Goal: Task Accomplishment & Management: Complete application form

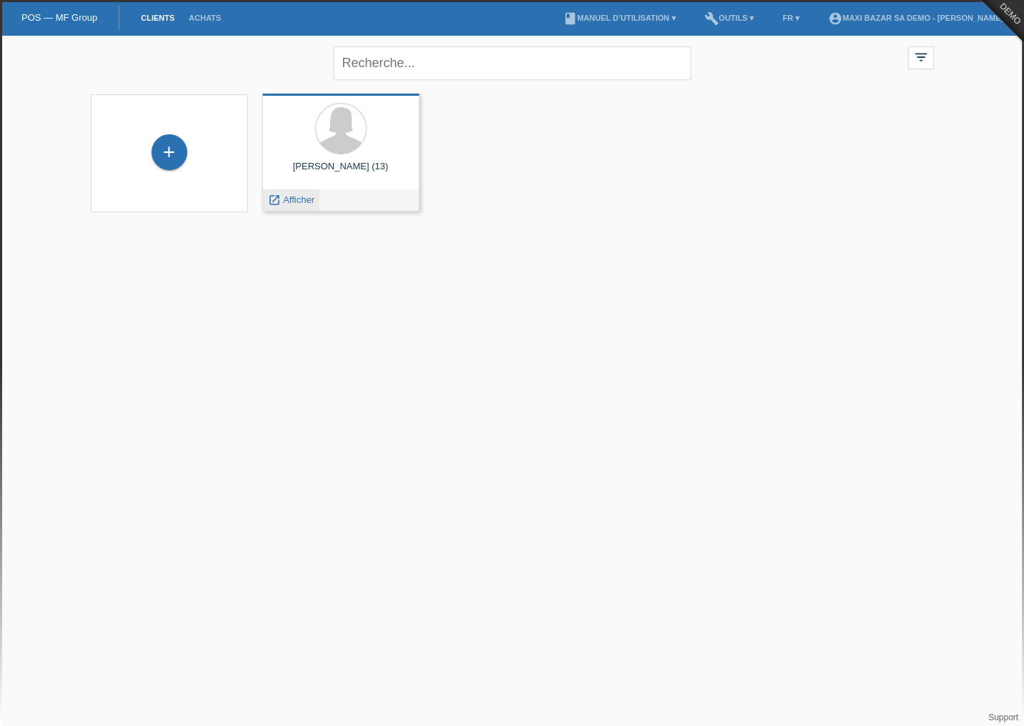
click at [302, 208] on div "launch Afficher" at bounding box center [291, 199] width 56 height 21
click at [294, 200] on span "Afficher" at bounding box center [298, 199] width 31 height 11
click at [289, 200] on span "Afficher" at bounding box center [298, 199] width 31 height 11
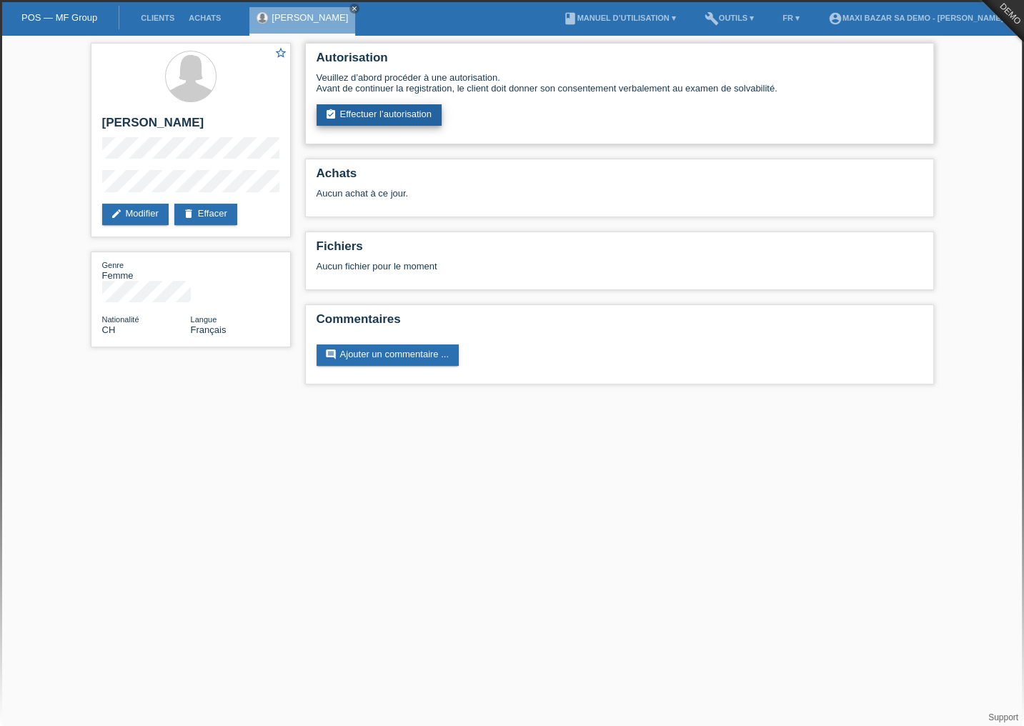
click at [377, 111] on link "assignment_turned_in Effectuer l’autorisation" at bounding box center [379, 114] width 125 height 21
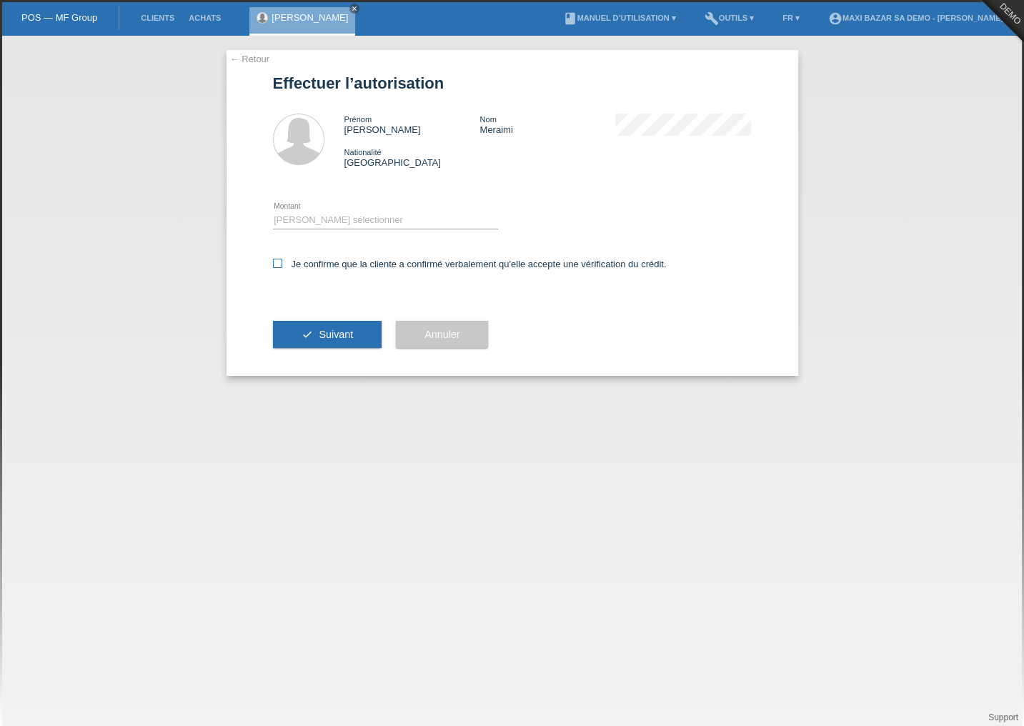
click at [283, 261] on label "Je confirme que la cliente a confirmé verbalement qu'elle accepte une vérificat…" at bounding box center [470, 264] width 394 height 11
click at [282, 261] on input "Je confirme que la cliente a confirmé verbalement qu'elle accepte une vérificat…" at bounding box center [277, 263] width 9 height 9
checkbox input "true"
click at [306, 336] on icon "check" at bounding box center [307, 334] width 11 height 11
click at [397, 222] on select "Veuillez sélectionner CHF 1.00 - CHF 499.00 CHF 500.00 - CHF 1'999.00 CHF 2'000…" at bounding box center [385, 220] width 225 height 17
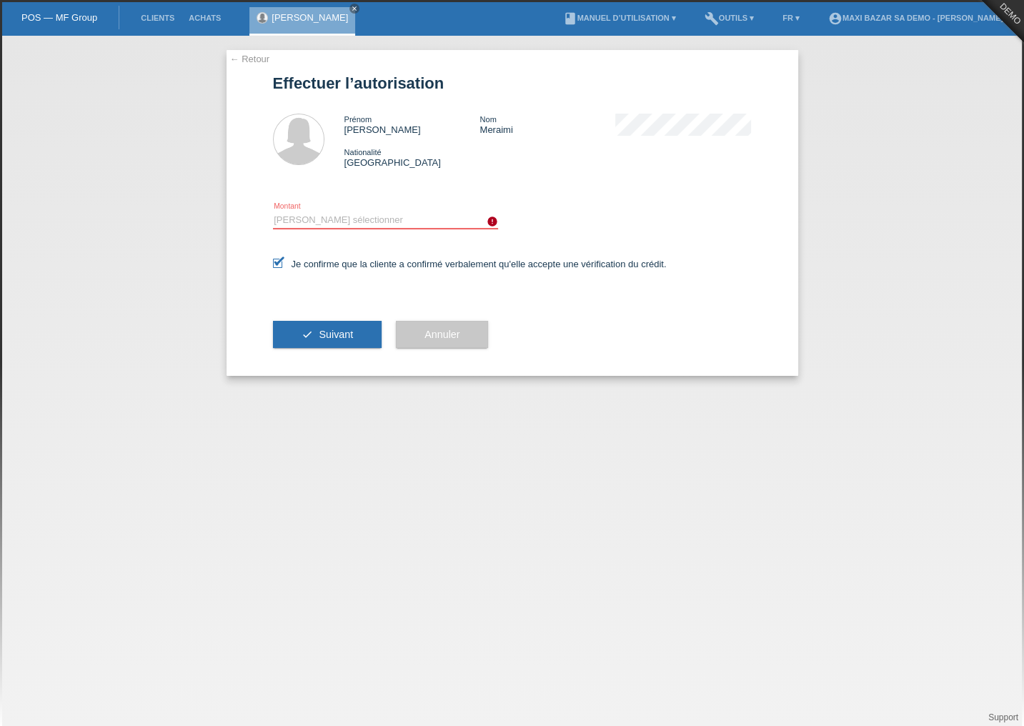
select select "3"
click at [273, 212] on select "Veuillez sélectionner CHF 1.00 - CHF 499.00 CHF 500.00 - CHF 1'999.00 CHF 2'000…" at bounding box center [385, 220] width 225 height 17
click at [350, 329] on span "Suivant" at bounding box center [336, 334] width 34 height 11
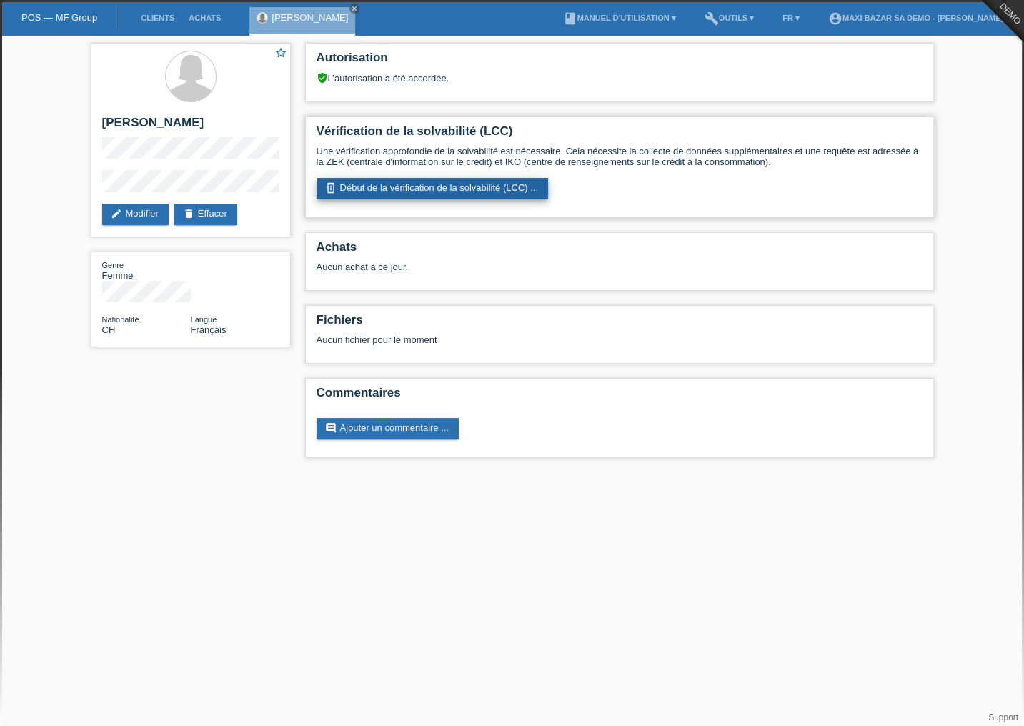
click at [400, 187] on link "perm_device_information Début de la vérification de la solvabilité (LCC) ..." at bounding box center [433, 188] width 232 height 21
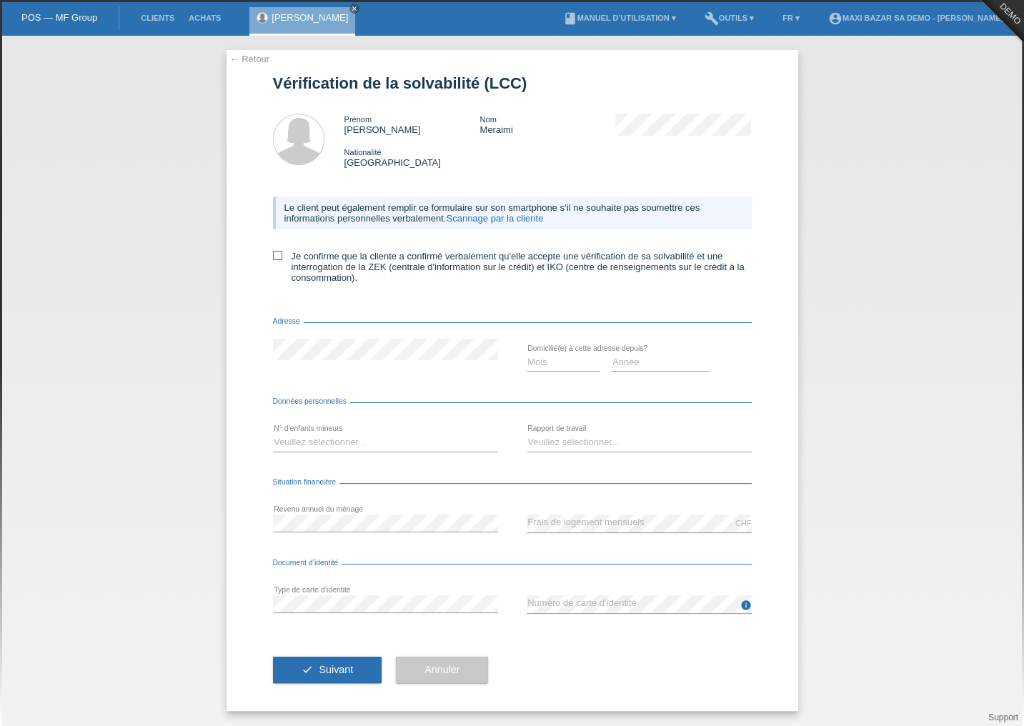
click at [282, 257] on label "Je confirme que la cliente a confirmé verbalement qu'elle accepte une vérificat…" at bounding box center [512, 267] width 479 height 32
click at [282, 257] on input "Je confirme que la cliente a confirmé verbalement qu'elle accepte une vérificat…" at bounding box center [277, 255] width 9 height 9
checkbox input "true"
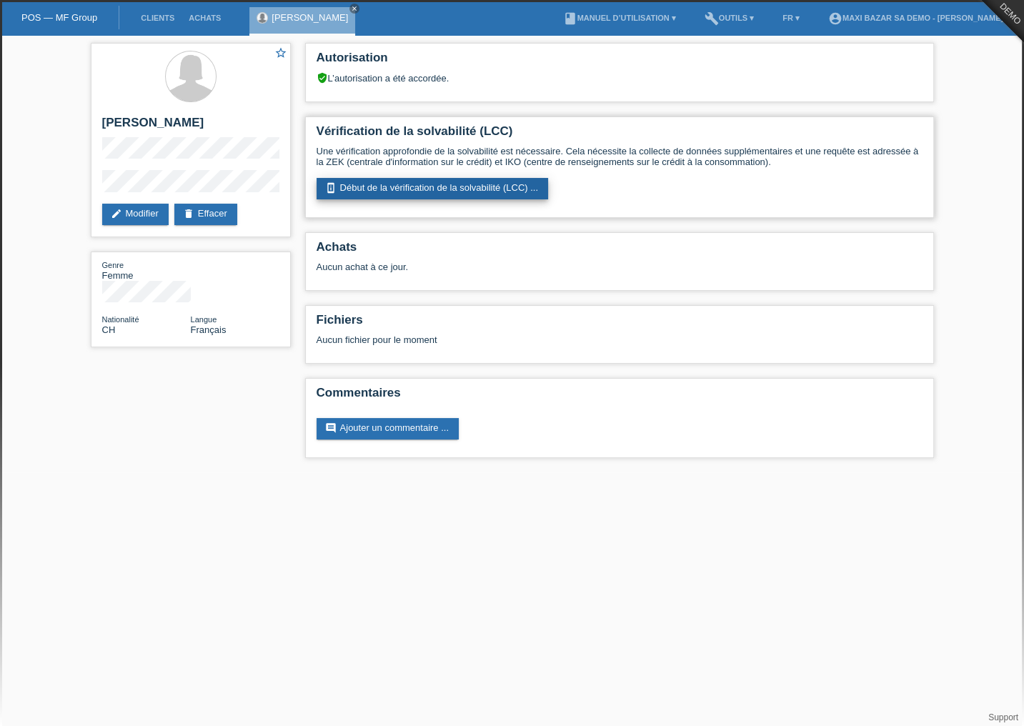
click at [356, 189] on link "perm_device_information Début de la vérification de la solvabilité (LCC) ..." at bounding box center [433, 188] width 232 height 21
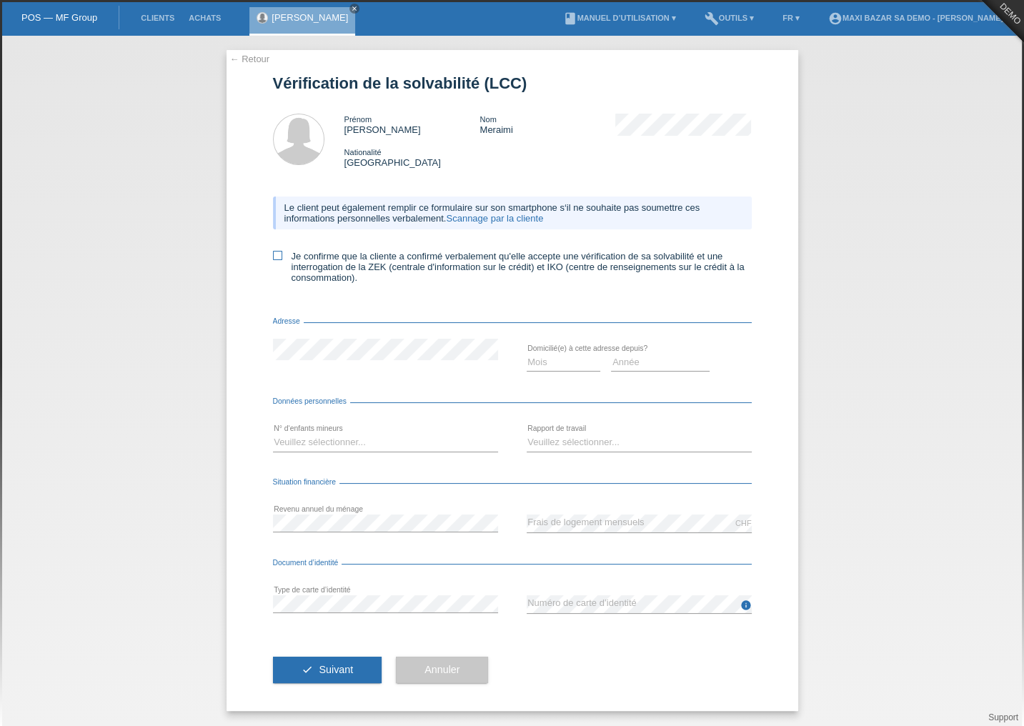
click at [284, 256] on label "Je confirme que la cliente a confirmé verbalement qu'elle accepte une vérificat…" at bounding box center [512, 267] width 479 height 32
click at [282, 256] on input "Je confirme que la cliente a confirmé verbalement qu'elle accepte une vérificat…" at bounding box center [277, 255] width 9 height 9
checkbox input "true"
click at [387, 387] on div "Mois 01 02 03 04 05 06 07 08 09 10" at bounding box center [512, 363] width 479 height 49
click at [580, 364] on select "Mois 01 02 03 04 05 06 07 08 09 10" at bounding box center [564, 362] width 74 height 17
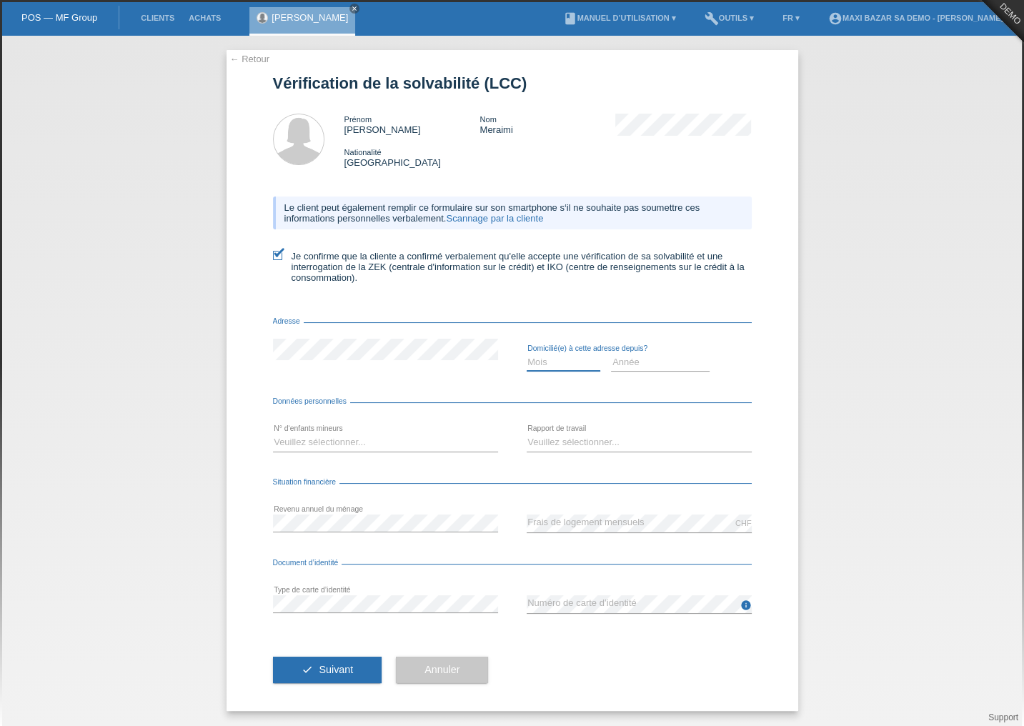
select select "04"
click at [527, 354] on select "Mois 01 02 03 04 05 06 07 08 09 10" at bounding box center [564, 362] width 74 height 17
click at [652, 370] on select "Année 2025 2024 2023 2022 2021 2020 2019 2018 2017 2016 2015 2014 2013 2012 201…" at bounding box center [660, 362] width 99 height 17
select select "2023"
click at [611, 354] on select "Année 2025 2024 2023 2022 2021 2020 2019 2018 2017 2016 2015 2014 2013 2012 201…" at bounding box center [660, 362] width 99 height 17
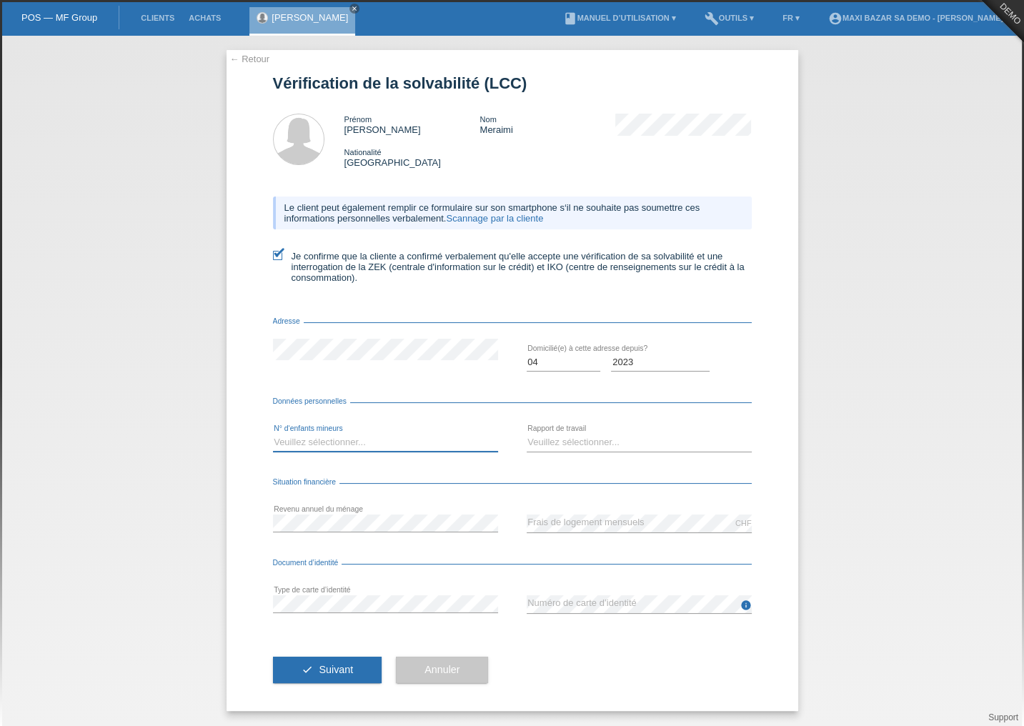
click at [357, 440] on select "Veuillez sélectionner... 0 1 2 3 4 5 6 7 8 9" at bounding box center [385, 442] width 225 height 17
select select "4"
click at [273, 435] on select "Veuillez sélectionner... 0 1 2 3 4 5 6 7 8 9" at bounding box center [385, 442] width 225 height 17
click at [609, 432] on div "Veuillez sélectionner... A durée indéterminée A durée déterminée Apprenti/étudi…" at bounding box center [639, 443] width 225 height 49
drag, startPoint x: 605, startPoint y: 446, endPoint x: 612, endPoint y: 429, distance: 18.9
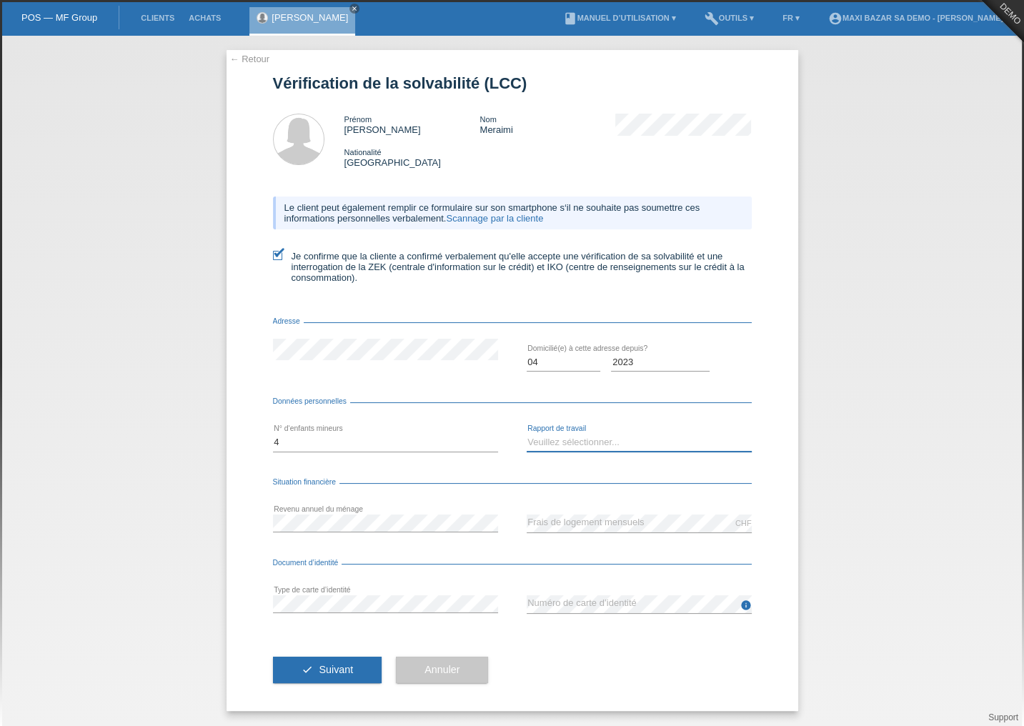
click at [605, 446] on select "Veuillez sélectionner... A durée indéterminée A durée déterminée Apprenti/étudi…" at bounding box center [639, 442] width 225 height 17
select select "UNLIMITED"
click at [527, 435] on select "Veuillez sélectionner... A durée indéterminée A durée déterminée Apprenti/étudi…" at bounding box center [639, 442] width 225 height 17
click at [364, 566] on div "Document d’identité" at bounding box center [512, 566] width 479 height 14
click at [366, 563] on div "Document d’identité" at bounding box center [512, 566] width 479 height 14
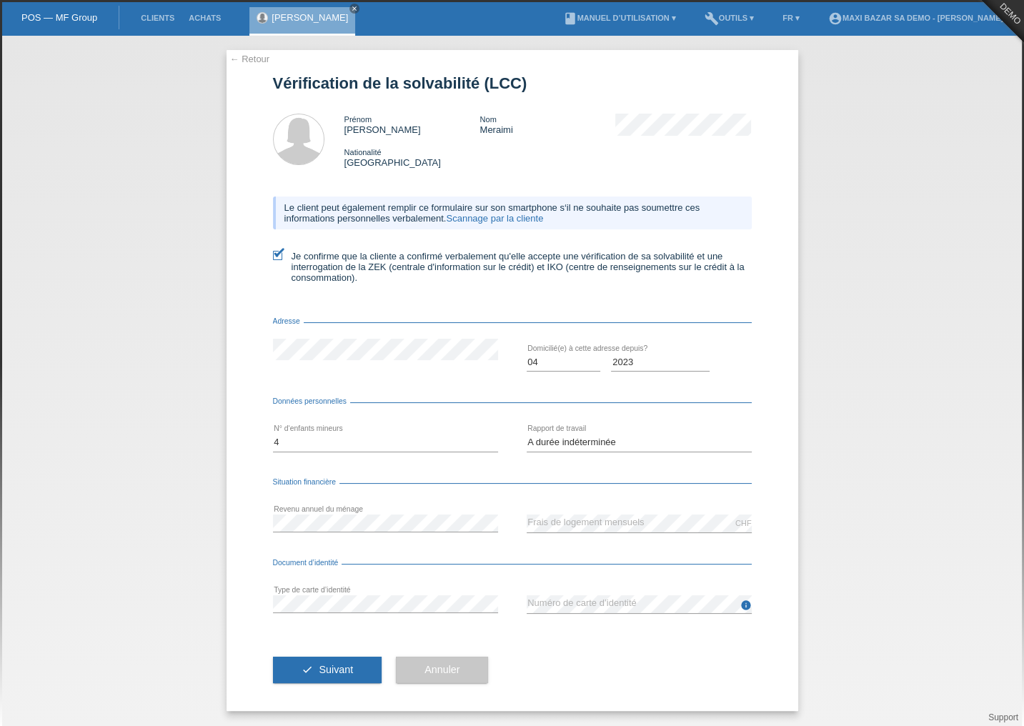
drag, startPoint x: 334, startPoint y: 669, endPoint x: 427, endPoint y: 637, distance: 98.3
click at [337, 666] on span "Suivant" at bounding box center [336, 669] width 34 height 11
click at [605, 17] on link "book Manuel d’utilisation ▾" at bounding box center [619, 18] width 127 height 9
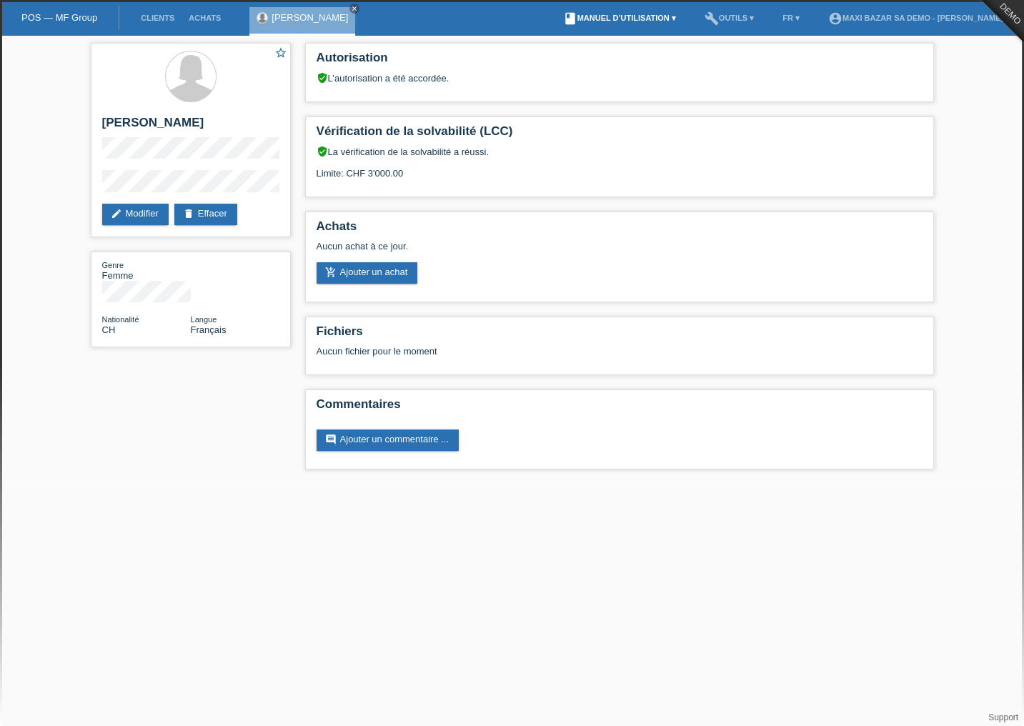
click at [624, 20] on link "book Manuel d’utilisation ▾" at bounding box center [619, 18] width 127 height 9
click at [632, 32] on link "Manuel d’utilisation avec LCC" at bounding box center [607, 34] width 122 height 11
click at [986, 17] on link "account_circle MAXI BAZAR SA Demo - [PERSON_NAME] ▾" at bounding box center [919, 18] width 196 height 9
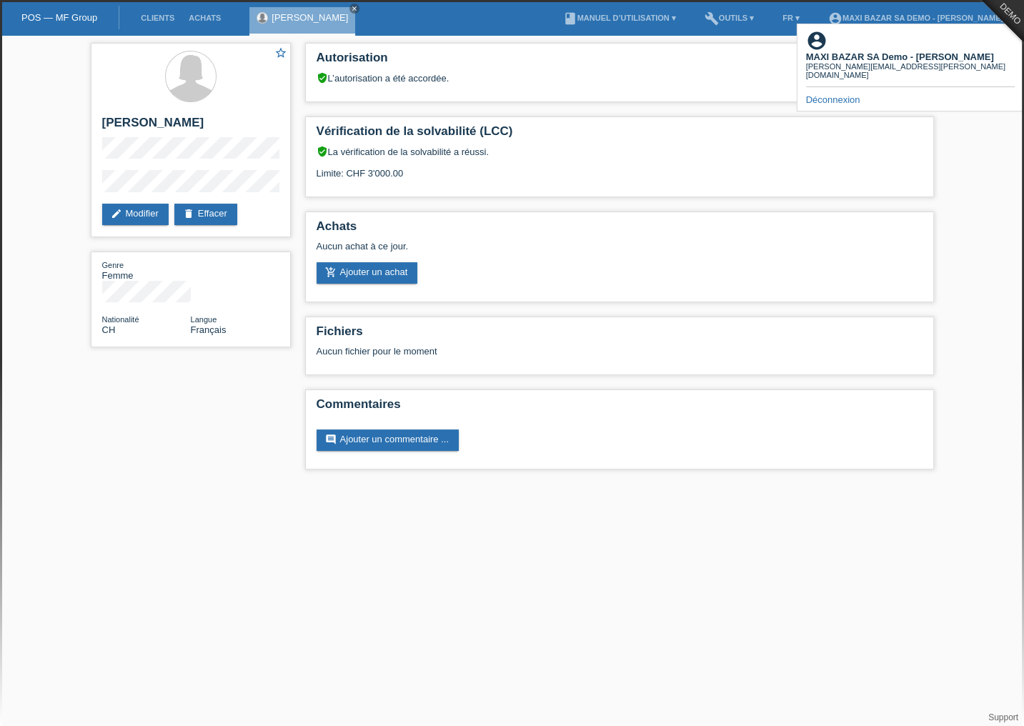
drag, startPoint x: 852, startPoint y: 74, endPoint x: 829, endPoint y: 167, distance: 95.0
click at [852, 94] on link "Déconnexion" at bounding box center [833, 99] width 54 height 11
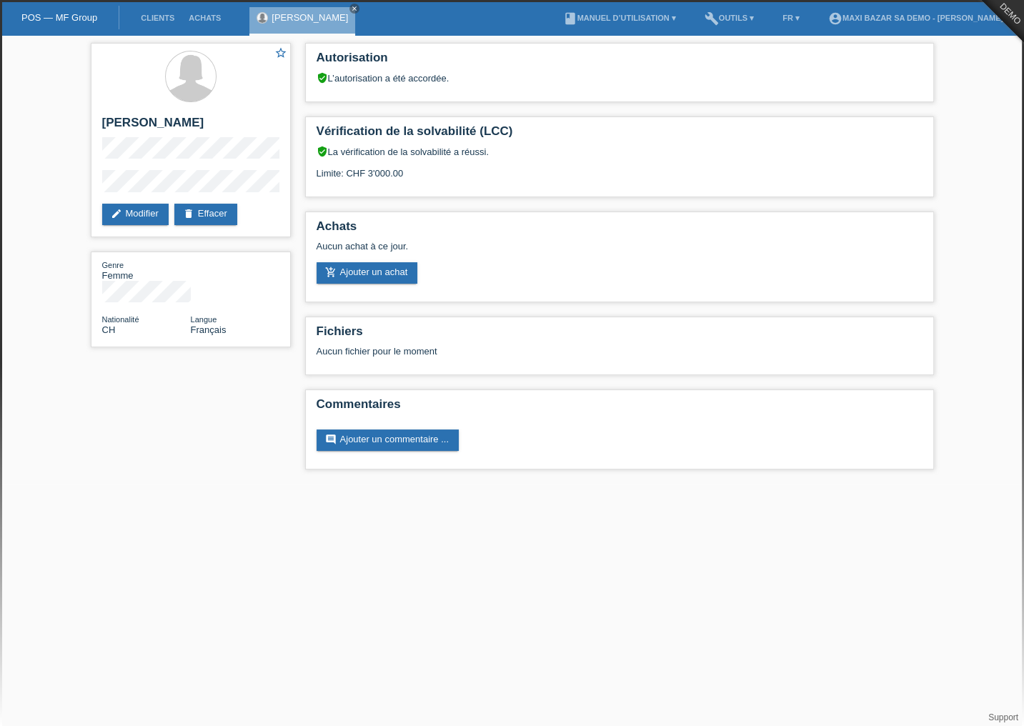
click at [152, 13] on li "Clients" at bounding box center [158, 18] width 48 height 36
click at [154, 21] on link "Clients" at bounding box center [158, 18] width 48 height 9
click at [159, 20] on link "Clients" at bounding box center [158, 18] width 48 height 9
click at [158, 20] on link "Clients" at bounding box center [158, 18] width 48 height 9
click at [160, 20] on link "Clients" at bounding box center [158, 18] width 48 height 9
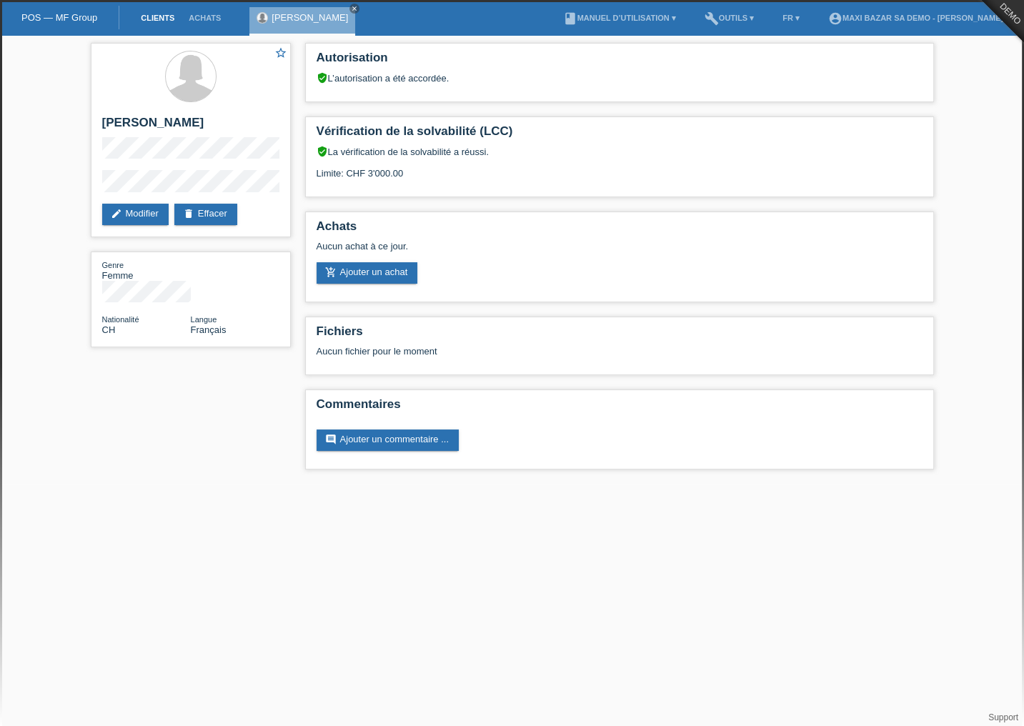
click at [161, 21] on link "Clients" at bounding box center [158, 18] width 48 height 9
click at [962, 14] on link "account_circle MAXI BAZAR SA Demo - Sonia Meraimi ▾" at bounding box center [919, 18] width 196 height 9
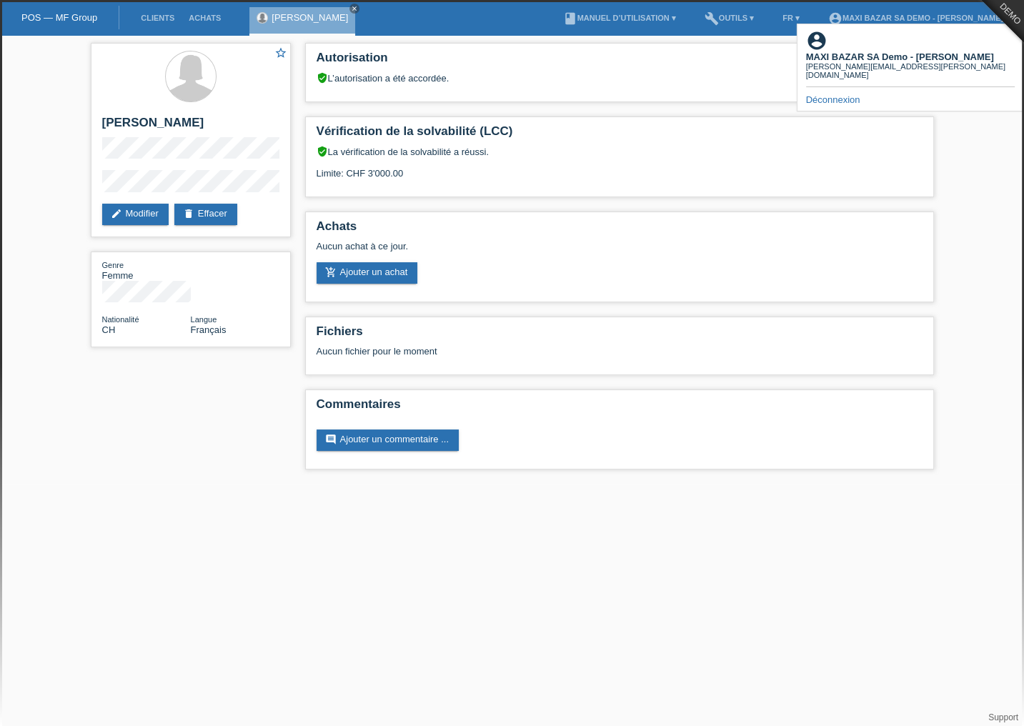
click at [835, 94] on link "Déconnexion" at bounding box center [833, 99] width 54 height 11
click at [820, 94] on link "Déconnexion" at bounding box center [833, 99] width 54 height 11
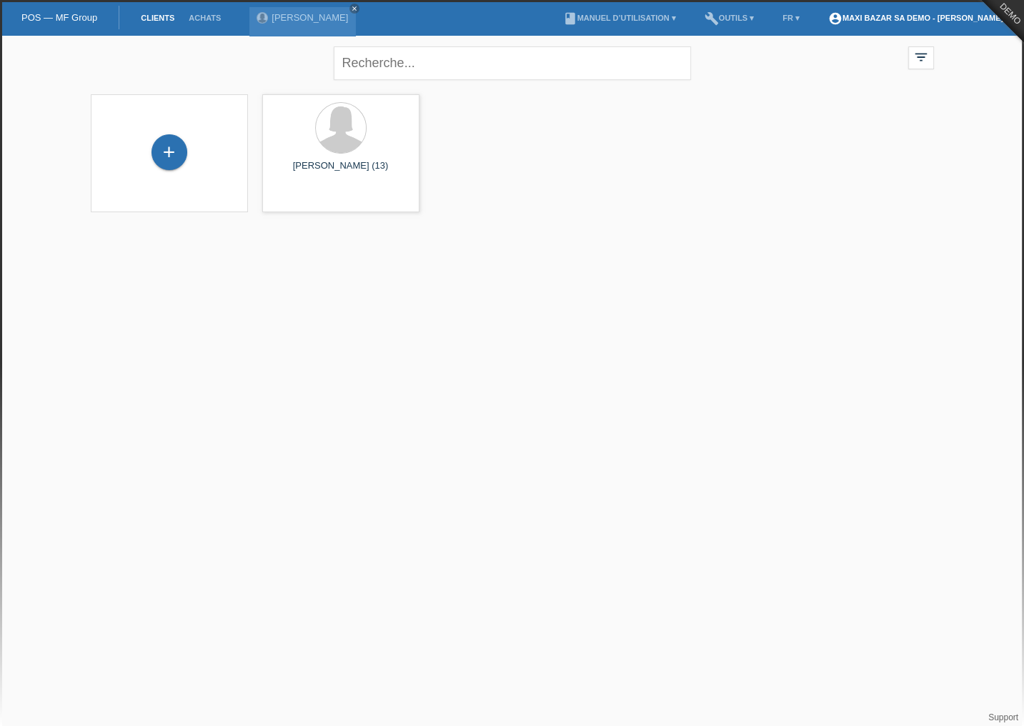
click at [963, 20] on link "account_circle MAXI BAZAR SA Demo - [PERSON_NAME] ▾" at bounding box center [919, 18] width 196 height 9
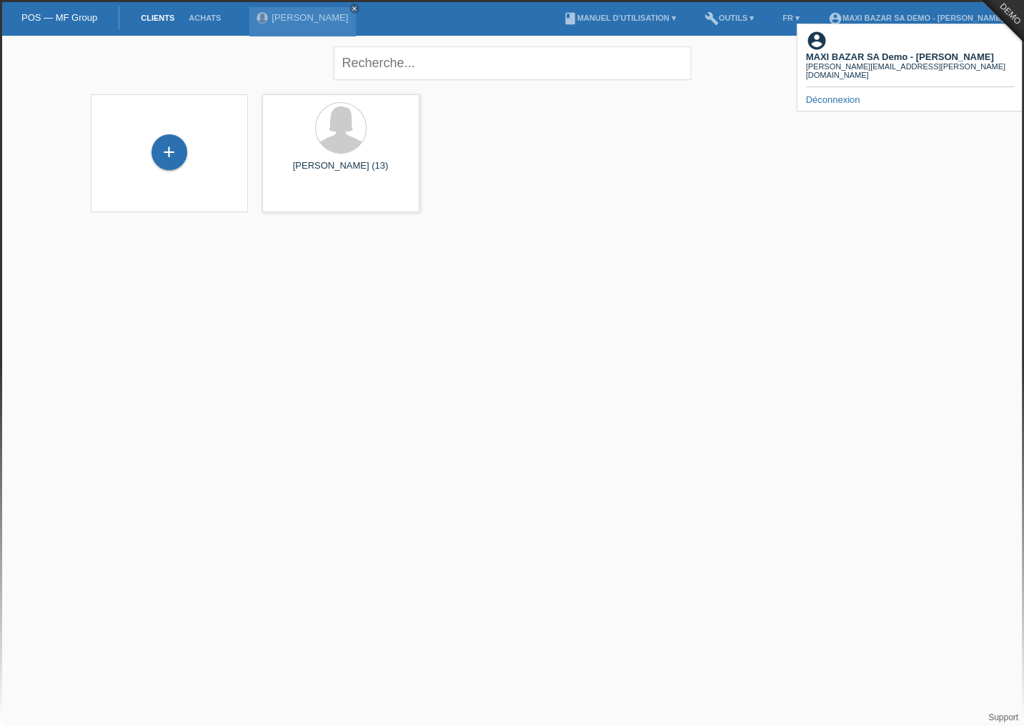
click at [836, 94] on link "Déconnexion" at bounding box center [833, 99] width 54 height 11
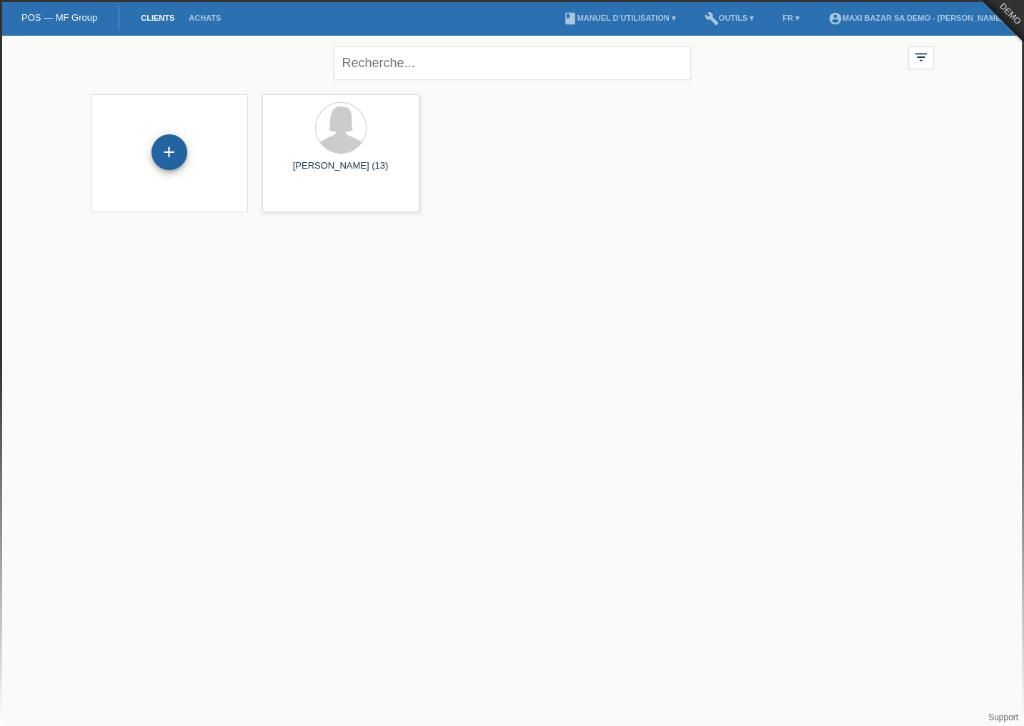
click at [176, 153] on div "+" at bounding box center [170, 152] width 36 height 36
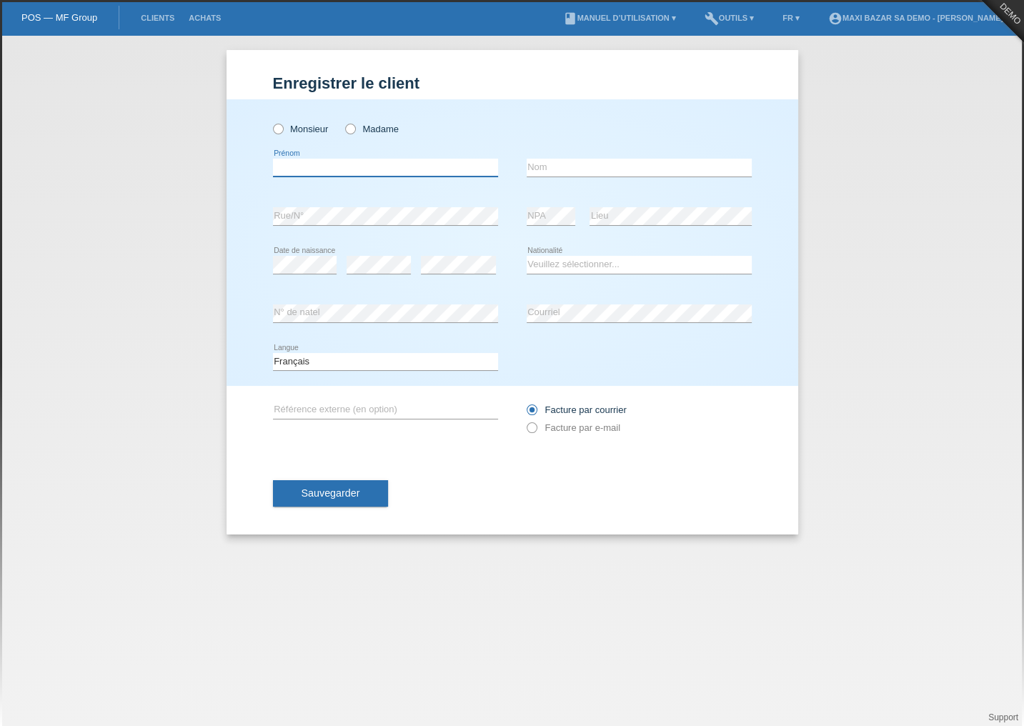
click at [451, 164] on input "text" at bounding box center [385, 168] width 225 height 18
drag, startPoint x: 384, startPoint y: 129, endPoint x: 383, endPoint y: 146, distance: 16.5
click at [384, 129] on label "Madame" at bounding box center [372, 129] width 54 height 11
click at [354, 129] on input "Madame" at bounding box center [349, 128] width 9 height 9
radio input "true"
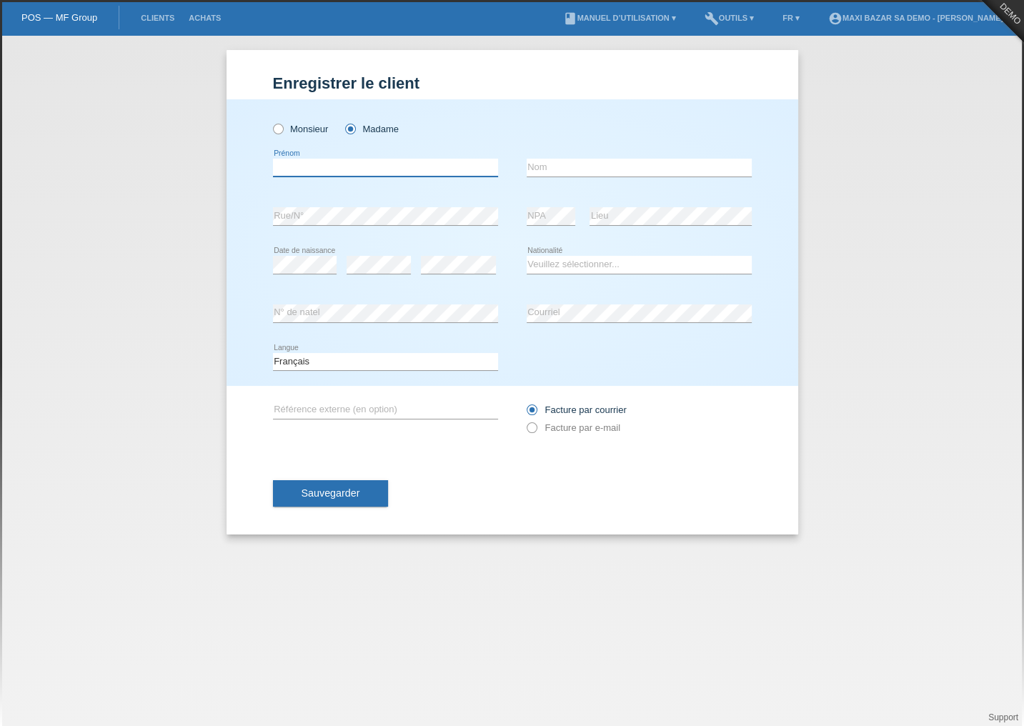
drag, startPoint x: 364, startPoint y: 167, endPoint x: 362, endPoint y: 176, distance: 9.5
click at [364, 167] on input "text" at bounding box center [385, 168] width 225 height 18
type input "[PERSON_NAME]"
type input "Meraimi"
select select "CH"
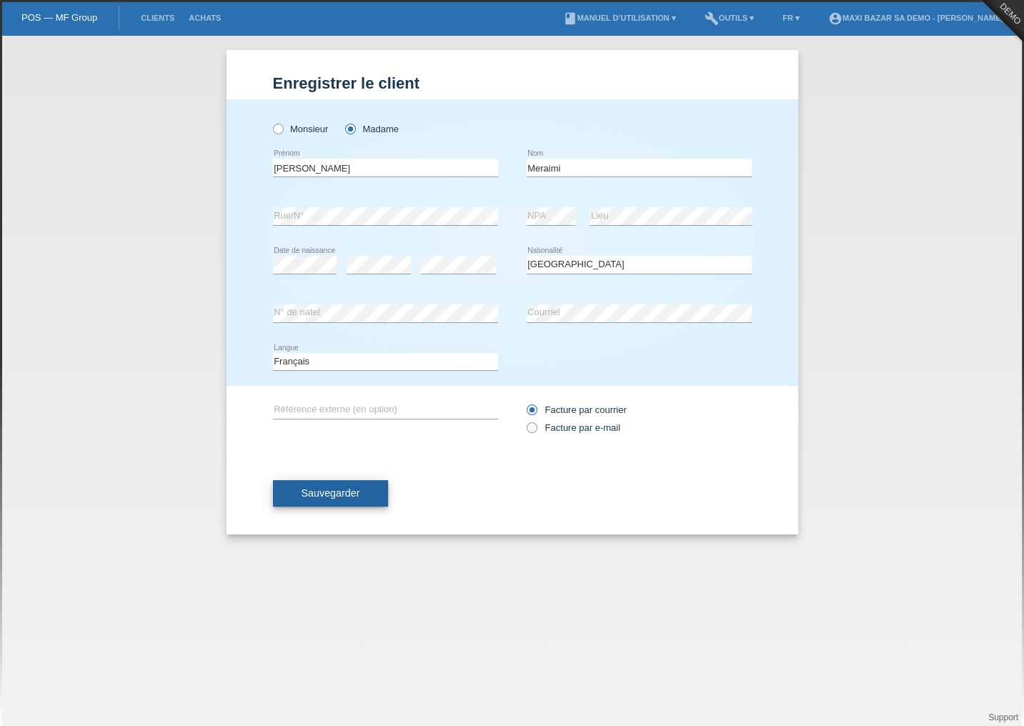
click at [344, 489] on span "Sauvegarder" at bounding box center [331, 492] width 59 height 11
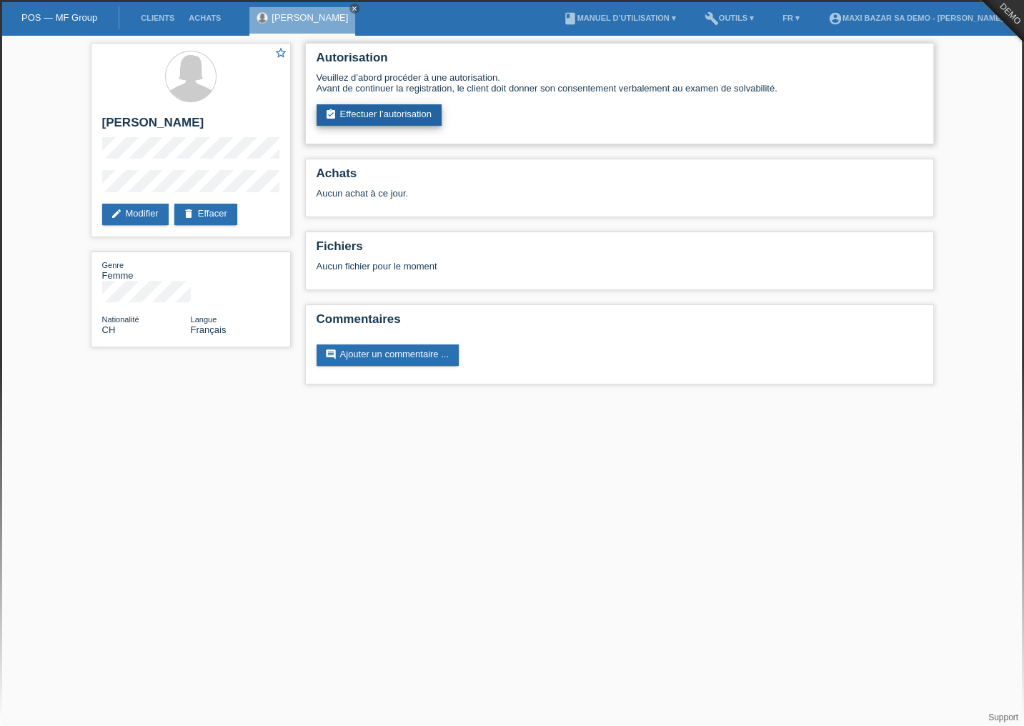
click at [415, 116] on link "assignment_turned_in Effectuer l’autorisation" at bounding box center [379, 114] width 125 height 21
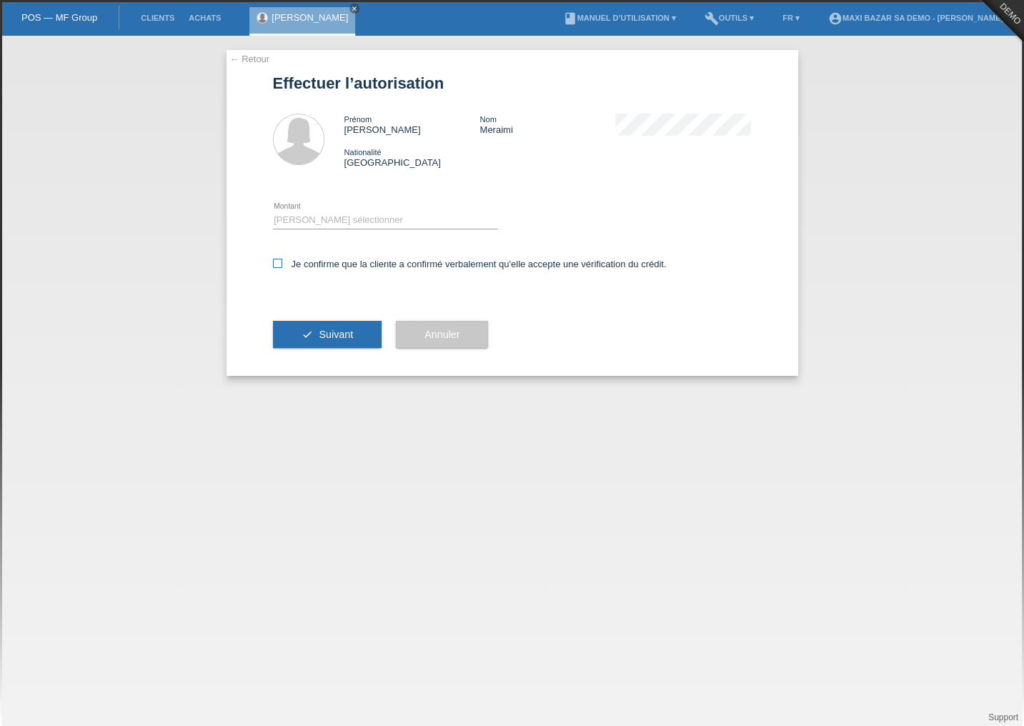
click at [276, 266] on icon at bounding box center [277, 263] width 9 height 9
click at [276, 266] on input "Je confirme que la cliente a confirmé verbalement qu'elle accepte une vérificat…" at bounding box center [277, 263] width 9 height 9
checkbox input "true"
click at [317, 340] on button "check Suivant" at bounding box center [327, 334] width 109 height 27
drag, startPoint x: 329, startPoint y: 217, endPoint x: 329, endPoint y: 226, distance: 8.6
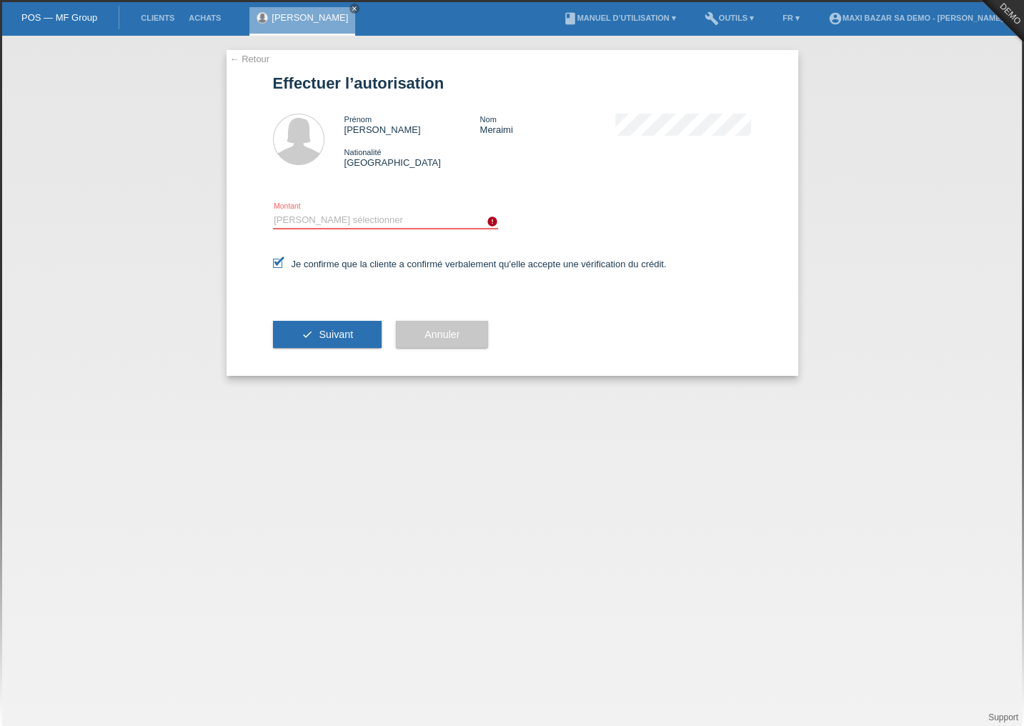
click at [329, 217] on select "Veuillez sélectionner CHF 1.00 - CHF 499.00 CHF 500.00 - CHF 1'999.00 CHF 2'000…" at bounding box center [385, 220] width 225 height 17
select select "2"
click at [273, 212] on select "Veuillez sélectionner CHF 1.00 - CHF 499.00 CHF 500.00 - CHF 1'999.00 CHF 2'000…" at bounding box center [385, 220] width 225 height 17
click at [337, 324] on button "check Suivant" at bounding box center [327, 334] width 109 height 27
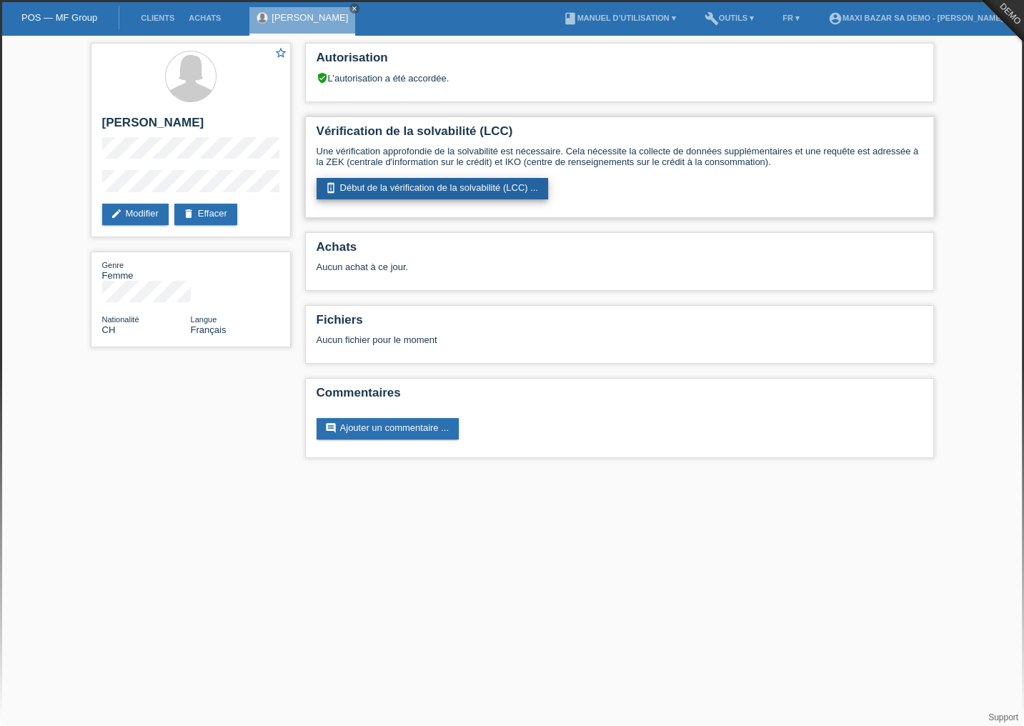
click at [457, 187] on link "perm_device_information Début de la vérification de la solvabilité (LCC) ..." at bounding box center [433, 188] width 232 height 21
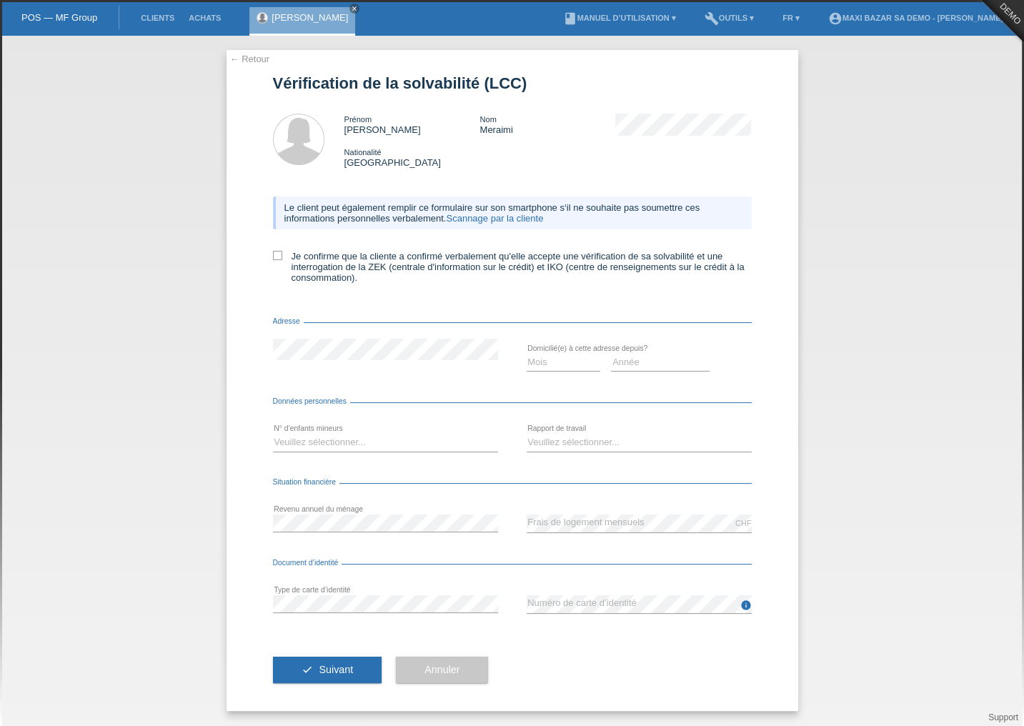
click at [603, 322] on div "Adresse" at bounding box center [512, 324] width 479 height 14
click at [577, 358] on select "Mois 01 02 03 04 05 06 07 08 09 10" at bounding box center [564, 362] width 74 height 17
click at [566, 361] on select "Mois 01 02 03 04 05 06 07 08 09 10" at bounding box center [564, 362] width 74 height 17
click at [447, 399] on form "Vérification de la solvabilité (LCC) Prénom Sonia Nom Meraimi Nationalité Suiss…" at bounding box center [512, 392] width 479 height 637
click at [433, 452] on icon at bounding box center [385, 452] width 225 height 1
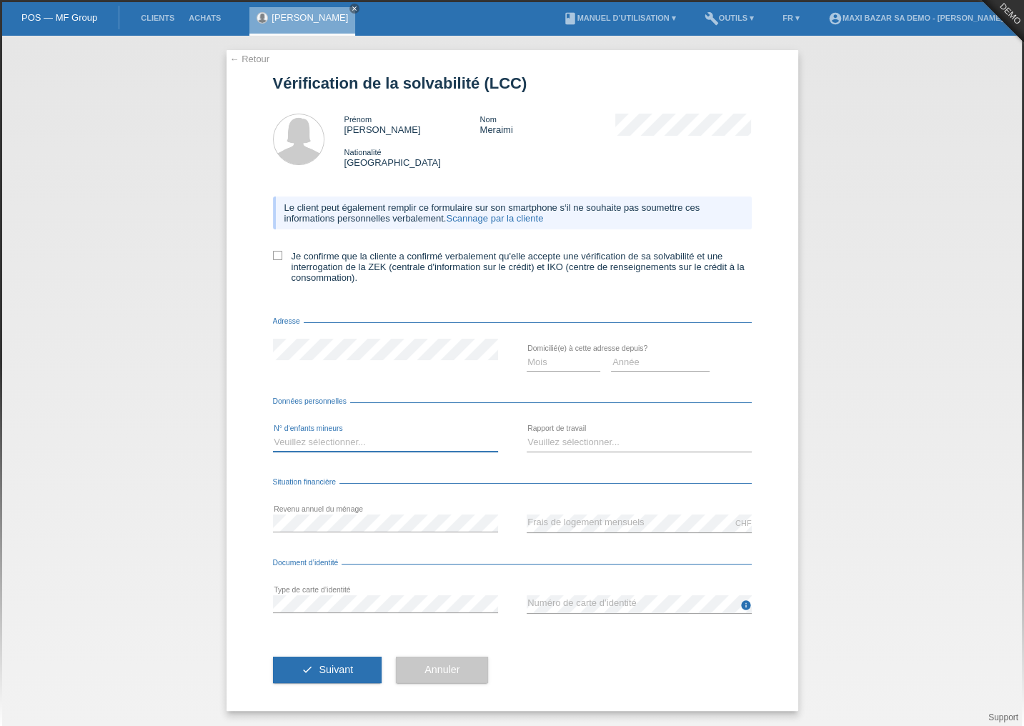
click at [433, 444] on select "Veuillez sélectionner... 0 1 2 3 4 5 6 7 8 9" at bounding box center [385, 442] width 225 height 17
select select "0"
click at [273, 435] on select "Veuillez sélectionner... 0 1 2 3 4 5 6 7 8 9" at bounding box center [385, 442] width 225 height 17
click at [562, 435] on select "Veuillez sélectionner... A durée indéterminée A durée déterminée Apprenti/étudi…" at bounding box center [639, 442] width 225 height 17
select select "TEMPORARY"
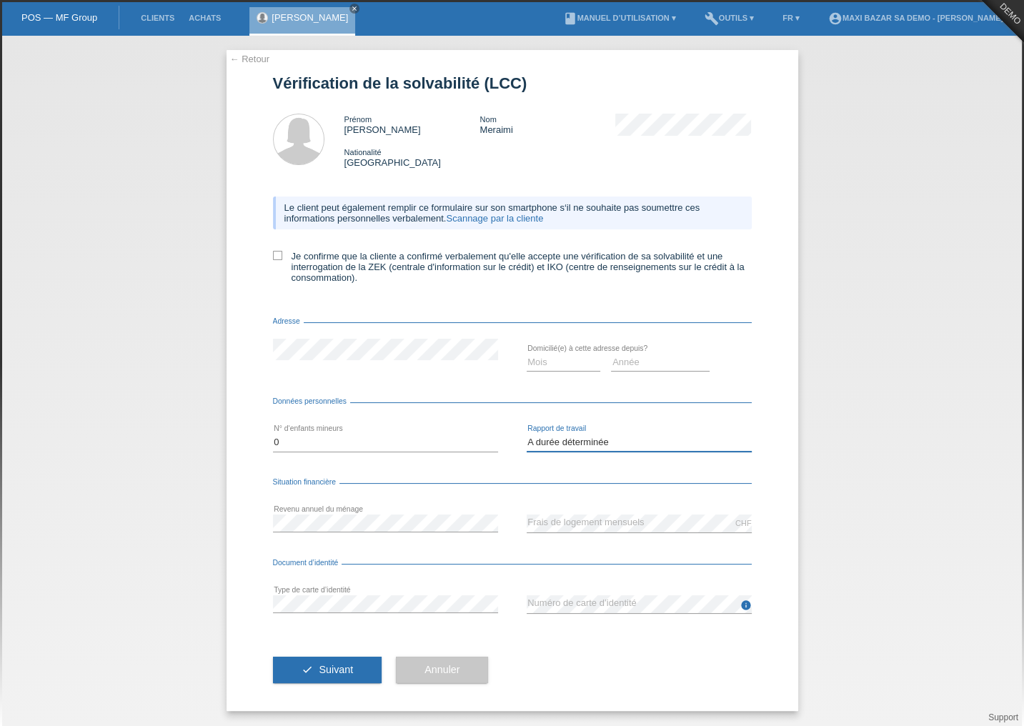
click at [527, 435] on select "Veuillez sélectionner... A durée indéterminée A durée déterminée Apprenti/étudi…" at bounding box center [639, 442] width 225 height 17
drag, startPoint x: 646, startPoint y: 463, endPoint x: 615, endPoint y: 514, distance: 59.7
click at [643, 464] on div "Veuillez sélectionner... A durée indéterminée A durée déterminée Apprenti/étudi…" at bounding box center [639, 443] width 225 height 49
click at [380, 562] on div "Document d’identité" at bounding box center [512, 566] width 479 height 14
click at [337, 668] on span "Suivant" at bounding box center [336, 669] width 34 height 11
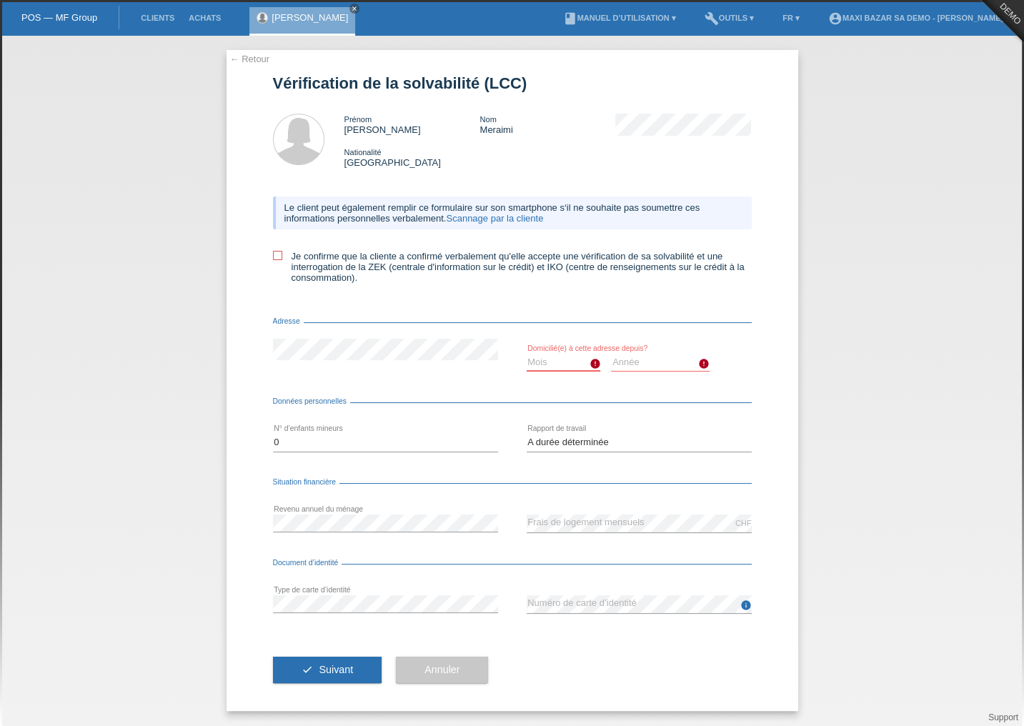
click at [550, 356] on select "Mois 01 02 03 04 05 06 07 08 09 10" at bounding box center [564, 362] width 74 height 17
click at [626, 361] on select "Année 2025 2024 2023 2022 2021 2020 2019 2018 2017 2016 2015 2014 2013 2012 201…" at bounding box center [660, 362] width 99 height 17
click at [611, 354] on select "Année 2025 2024 2023 2022 2021 2020 2019 2018 2017 2016 2015 2014 2013 2012 201…" at bounding box center [660, 362] width 99 height 17
drag, startPoint x: 329, startPoint y: 673, endPoint x: 520, endPoint y: 567, distance: 218.2
click at [330, 672] on span "Suivant" at bounding box center [336, 669] width 34 height 11
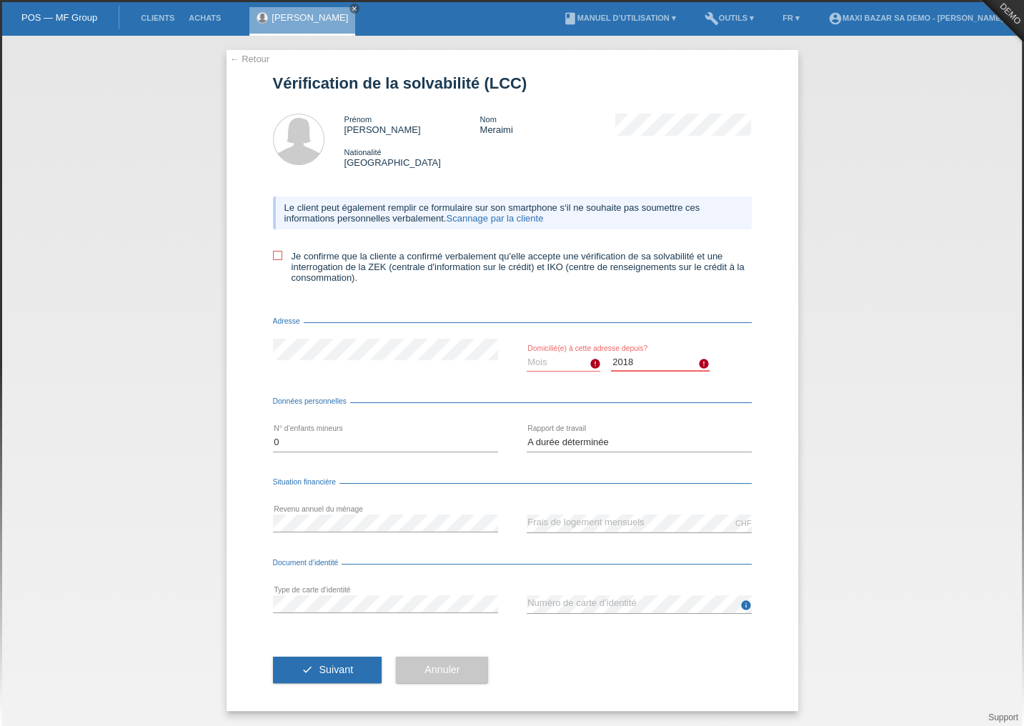
click at [675, 364] on select "Année 2025 2024 2023 2022 2021 2020 2019 2018 2017 2016 2015 2014 2013 2012 201…" at bounding box center [660, 362] width 99 height 17
select select "2016"
click at [611, 354] on select "Année 2025 2024 2023 2022 2021 2020 2019 2018 2017 2016 2015 2014 2013 2012 201…" at bounding box center [660, 362] width 99 height 17
click at [354, 673] on button "check Suivant" at bounding box center [327, 670] width 109 height 27
click at [538, 364] on select "Mois 01 02 03 04 05 06 07 08 09 10" at bounding box center [564, 362] width 74 height 17
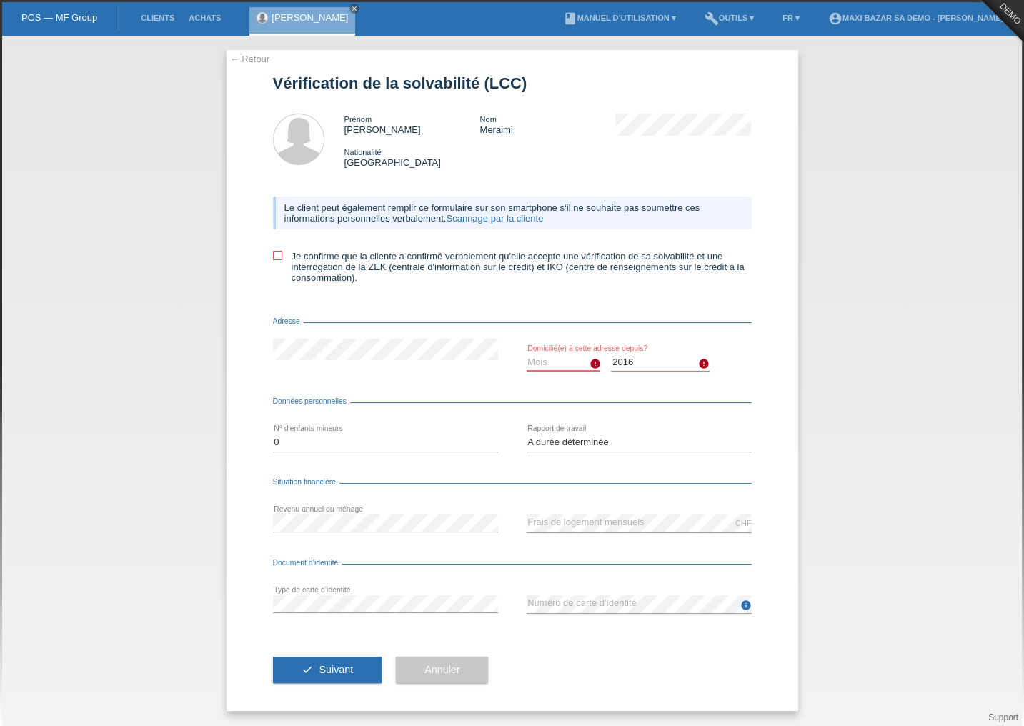
select select "07"
click at [527, 354] on select "Mois 01 02 03 04 05 06 07 08 09 10" at bounding box center [564, 362] width 74 height 17
click at [341, 673] on span "Suivant" at bounding box center [336, 669] width 34 height 11
drag, startPoint x: 303, startPoint y: 669, endPoint x: 327, endPoint y: 639, distance: 38.2
click at [303, 669] on button "check Suivant" at bounding box center [327, 670] width 109 height 27
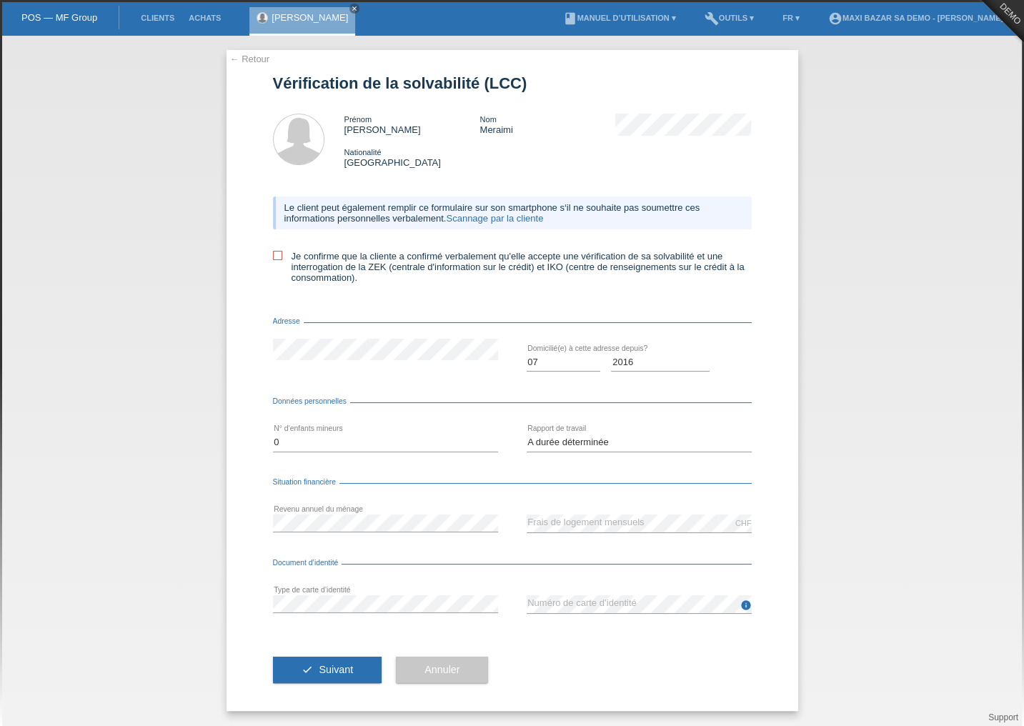
click at [279, 254] on icon at bounding box center [277, 255] width 9 height 9
click at [279, 254] on input "Je confirme que la cliente a confirmé verbalement qu'elle accepte une vérificat…" at bounding box center [277, 255] width 9 height 9
checkbox input "true"
drag, startPoint x: 312, startPoint y: 674, endPoint x: 421, endPoint y: 596, distance: 134.3
click at [312, 674] on button "check Suivant" at bounding box center [327, 670] width 109 height 27
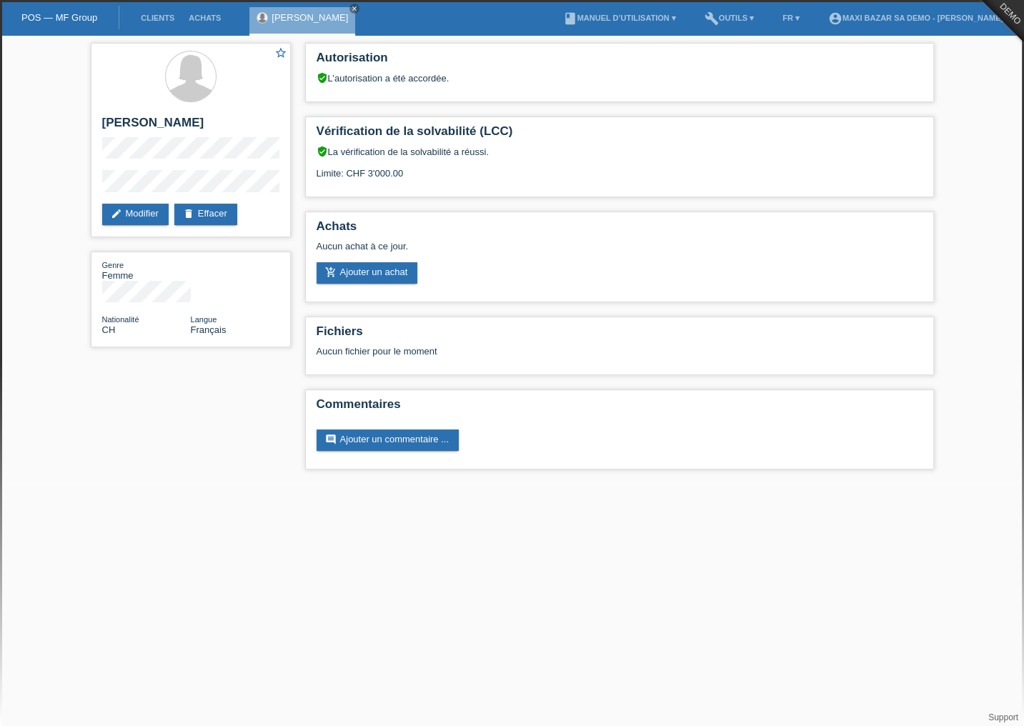
click at [975, 117] on div "star_border [PERSON_NAME] edit Modifier delete Effacer Genre Femme Nationalité …" at bounding box center [512, 260] width 1024 height 448
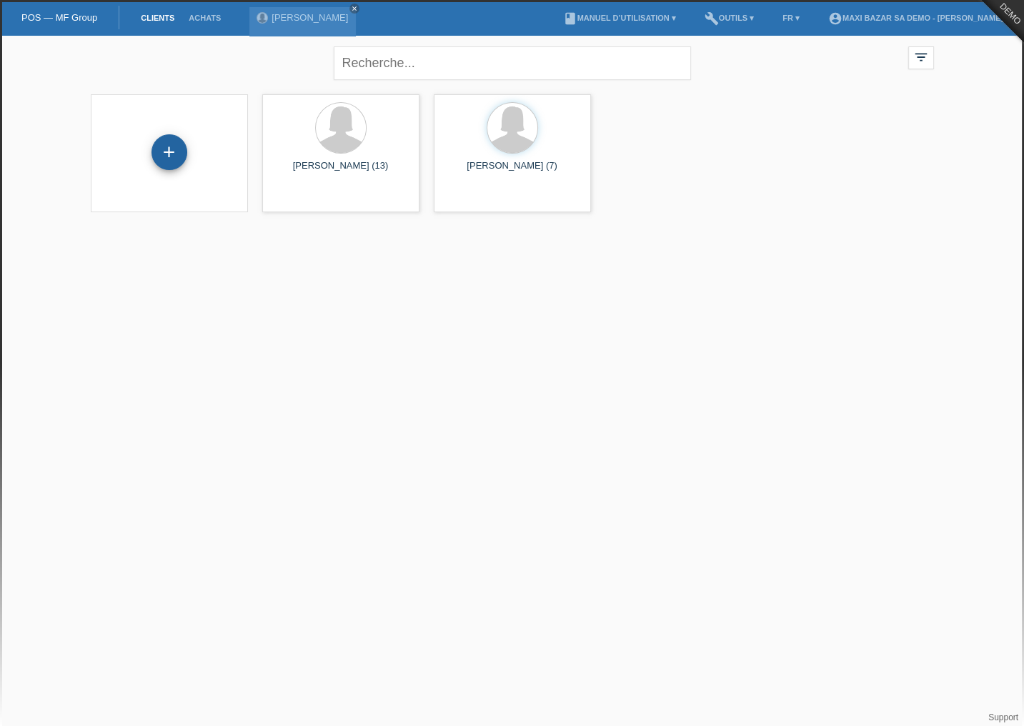
click at [177, 161] on div "+" at bounding box center [170, 152] width 36 height 36
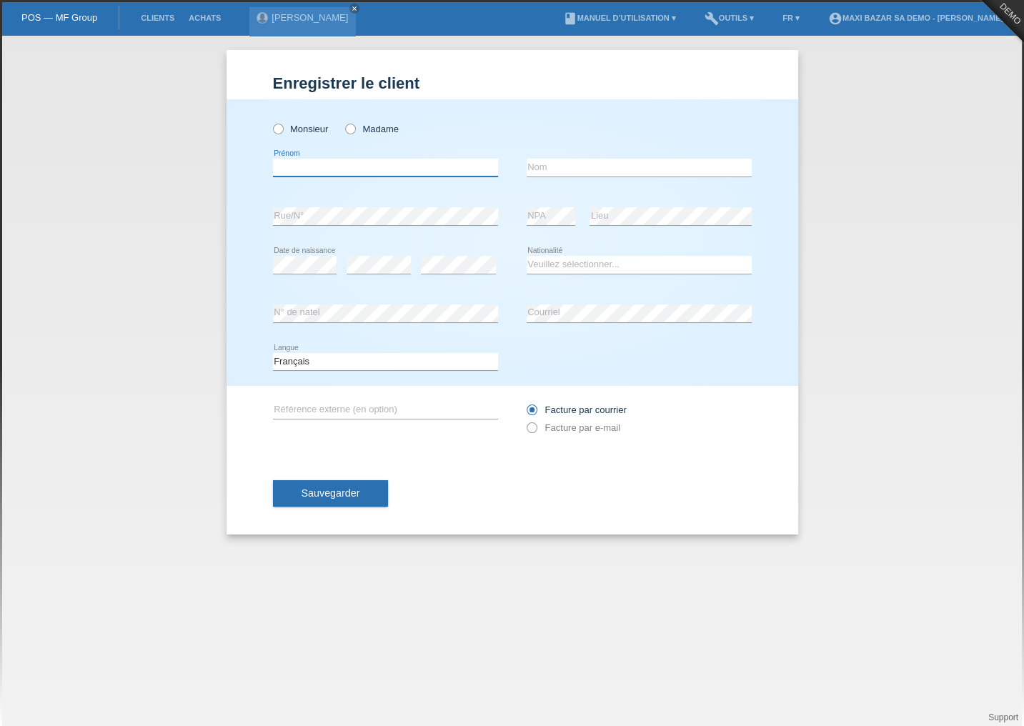
click at [340, 164] on input "text" at bounding box center [385, 168] width 225 height 18
click at [364, 127] on label "Madame" at bounding box center [372, 129] width 54 height 11
click at [354, 127] on input "Madame" at bounding box center [349, 128] width 9 height 9
radio input "true"
click at [357, 184] on div "error Prénom" at bounding box center [385, 168] width 225 height 49
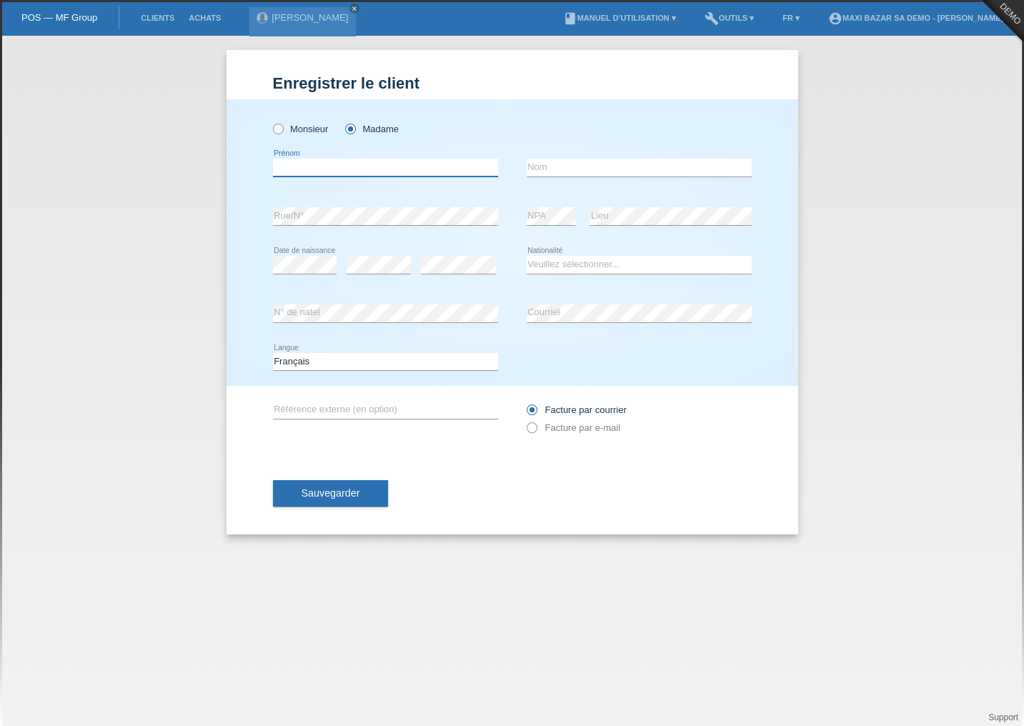
click at [358, 171] on input "text" at bounding box center [385, 168] width 225 height 18
click at [370, 246] on div "error" at bounding box center [379, 265] width 64 height 49
drag, startPoint x: 380, startPoint y: 169, endPoint x: 379, endPoint y: 177, distance: 8.7
click at [380, 169] on input "text" at bounding box center [385, 168] width 225 height 18
click at [359, 177] on icon at bounding box center [385, 177] width 225 height 1
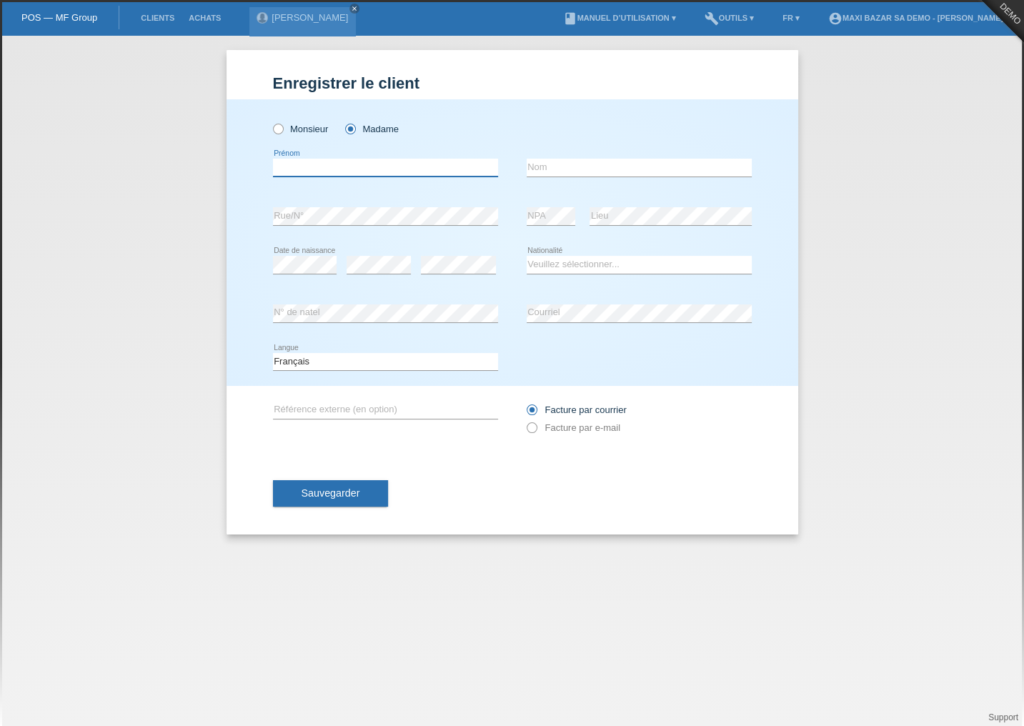
drag, startPoint x: 366, startPoint y: 159, endPoint x: 364, endPoint y: 173, distance: 13.7
click at [366, 159] on input "text" at bounding box center [385, 168] width 225 height 18
type input "[PERSON_NAME]"
type input "Meraimi"
select select "CH"
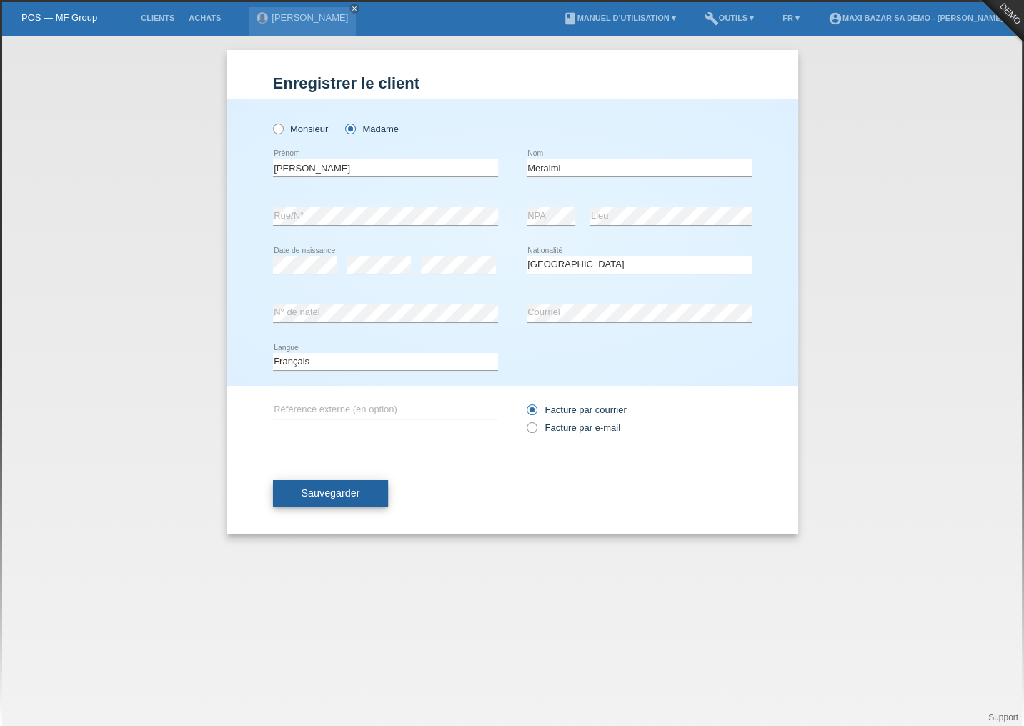
click at [344, 482] on button "Sauvegarder" at bounding box center [331, 493] width 116 height 27
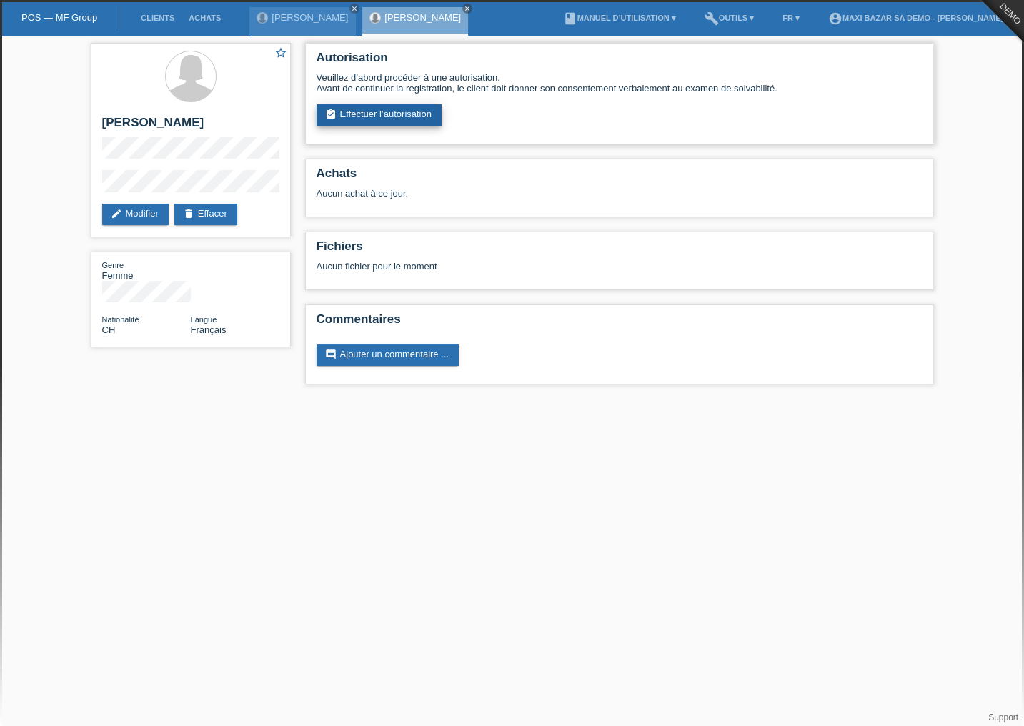
click at [397, 111] on link "assignment_turned_in Effectuer l’autorisation" at bounding box center [379, 114] width 125 height 21
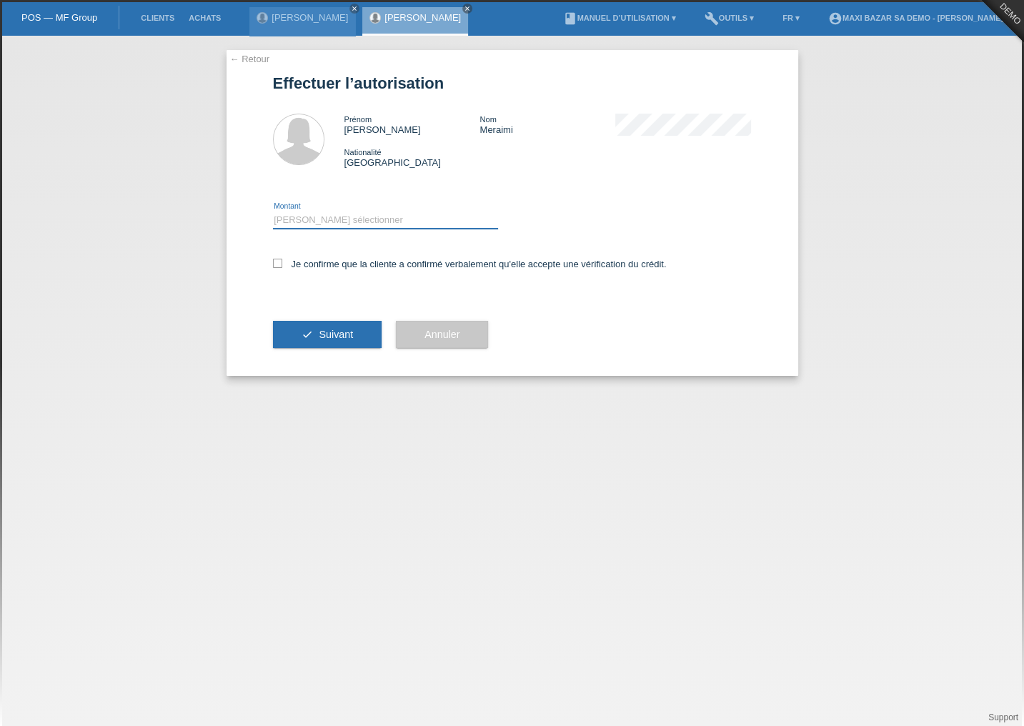
click at [358, 213] on select "Veuillez sélectionner CHF 1.00 - CHF 499.00 CHF 500.00 - CHF 1'999.00 CHF 2'000…" at bounding box center [385, 220] width 225 height 17
select select "3"
click at [273, 212] on select "Veuillez sélectionner CHF 1.00 - CHF 499.00 CHF 500.00 - CHF 1'999.00 CHF 2'000…" at bounding box center [385, 220] width 225 height 17
drag, startPoint x: 330, startPoint y: 329, endPoint x: 279, endPoint y: 286, distance: 67.0
click at [279, 286] on form "Effectuer l’autorisation Prénom Sonia Nom Meraimi Nationalité [DEMOGRAPHIC_DATA]" at bounding box center [512, 225] width 479 height 302
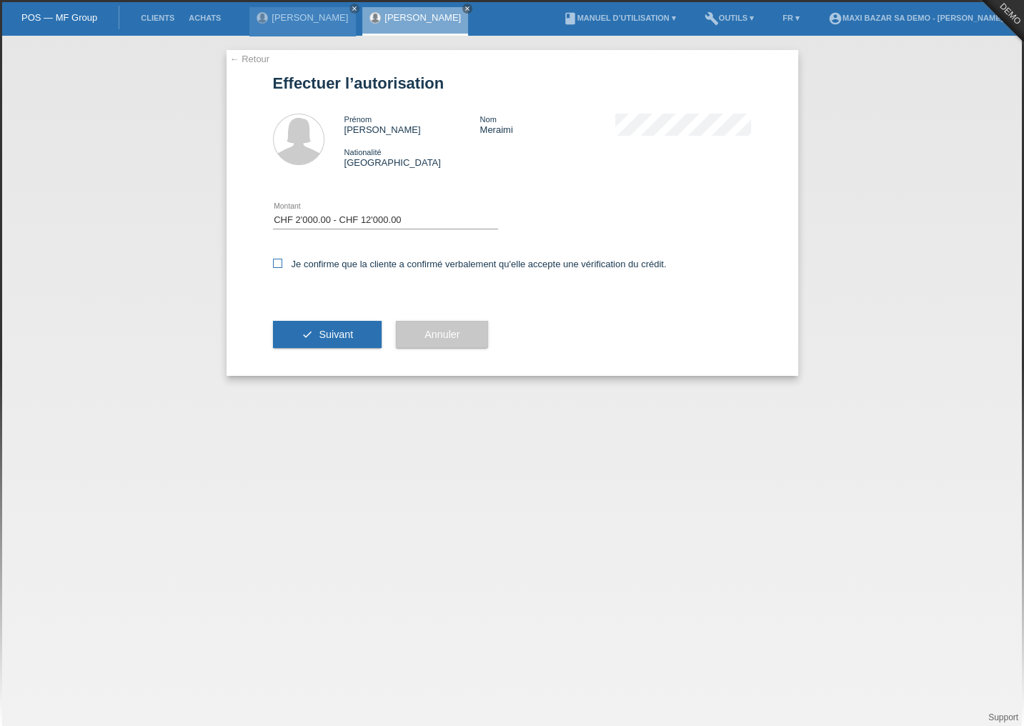
click at [283, 263] on label "Je confirme que la cliente a confirmé verbalement qu'elle accepte une vérificat…" at bounding box center [470, 264] width 394 height 11
click at [282, 263] on input "Je confirme que la cliente a confirmé verbalement qu'elle accepte une vérificat…" at bounding box center [277, 263] width 9 height 9
checkbox input "true"
click at [341, 335] on span "Suivant" at bounding box center [336, 334] width 34 height 11
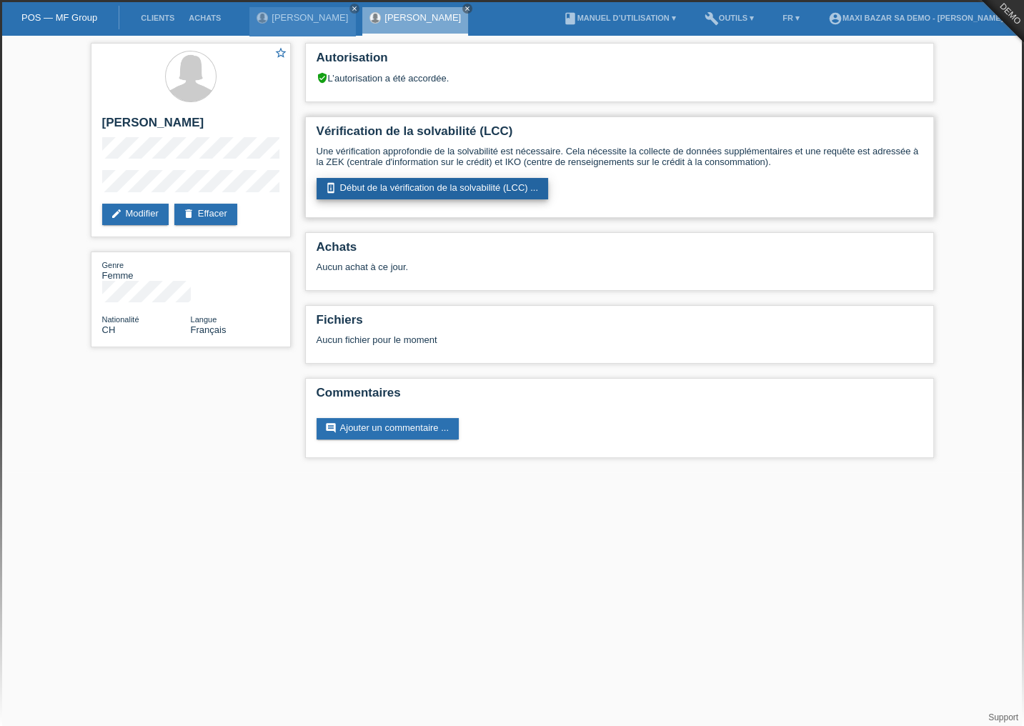
click at [453, 192] on link "perm_device_information Début de la vérification de la solvabilité (LCC) ..." at bounding box center [433, 188] width 232 height 21
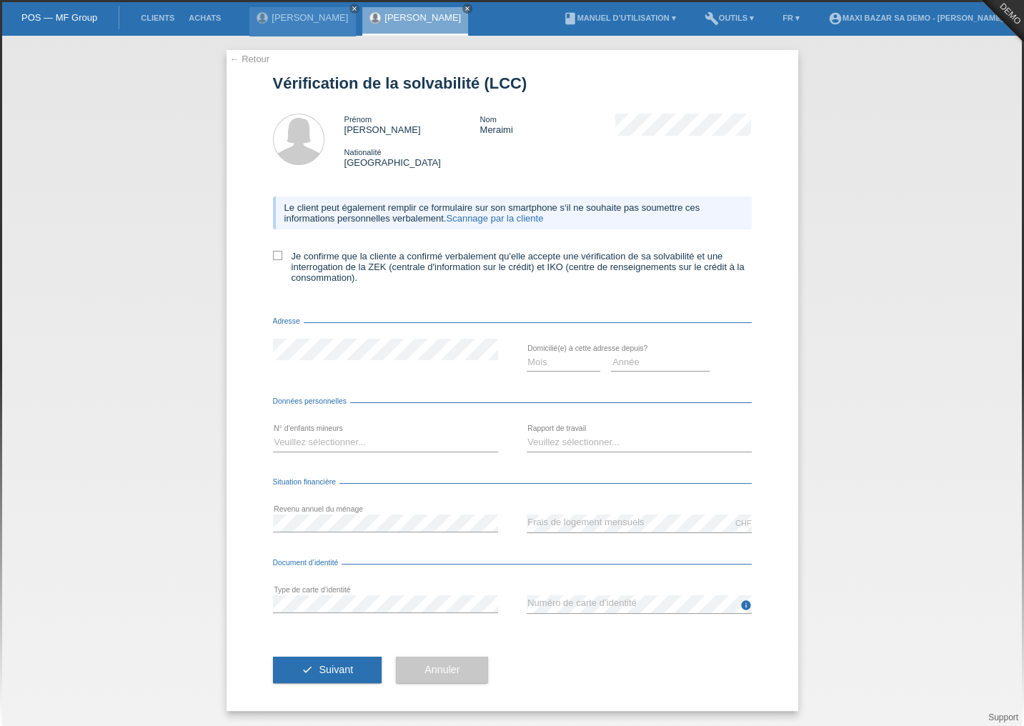
click at [274, 250] on div "Le client peut également remplir ce formulaire sur son smartphone s‘il ne souha…" at bounding box center [512, 244] width 479 height 124
click at [942, 16] on link "account_circle MAXI BAZAR SA Demo - [PERSON_NAME] ▾" at bounding box center [919, 18] width 196 height 9
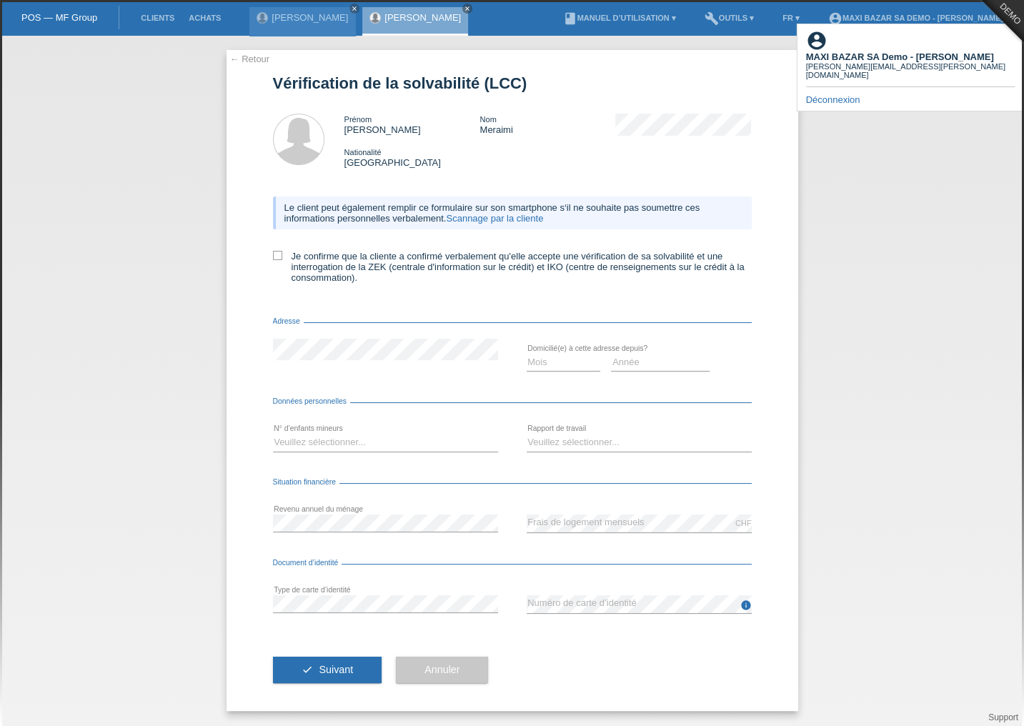
click at [845, 94] on link "Déconnexion" at bounding box center [833, 99] width 54 height 11
